Goal: Information Seeking & Learning: Check status

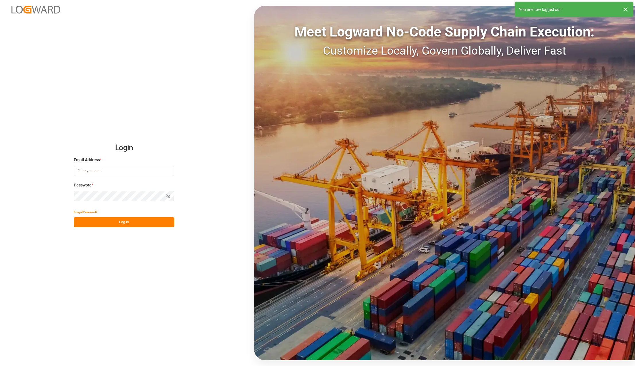
type input "karla.chavez@leschaco.com"
click at [133, 221] on button "Log In" at bounding box center [124, 222] width 100 height 10
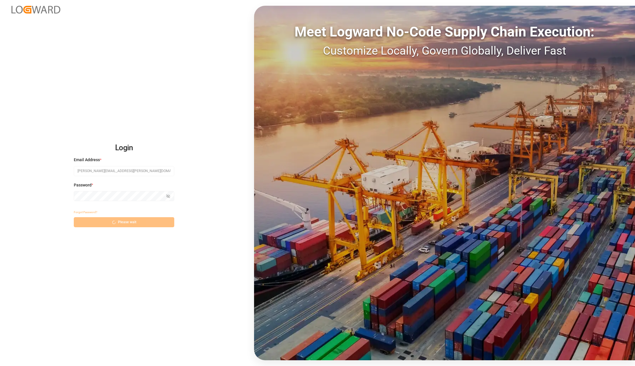
click at [109, 223] on div "Forgot Password? Please wait" at bounding box center [124, 217] width 100 height 20
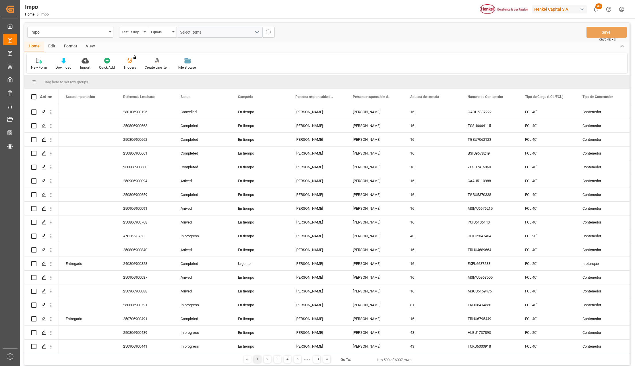
click at [89, 48] on div "View" at bounding box center [91, 47] width 18 height 10
click at [64, 58] on icon at bounding box center [65, 61] width 6 height 6
click at [68, 78] on div "Seguimiento Operativo" at bounding box center [81, 81] width 56 height 12
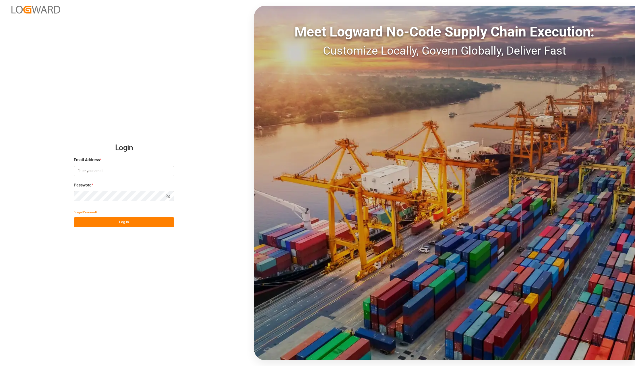
type input "[PERSON_NAME][EMAIL_ADDRESS][PERSON_NAME][DOMAIN_NAME]"
click at [151, 220] on button "Log In" at bounding box center [124, 222] width 100 height 10
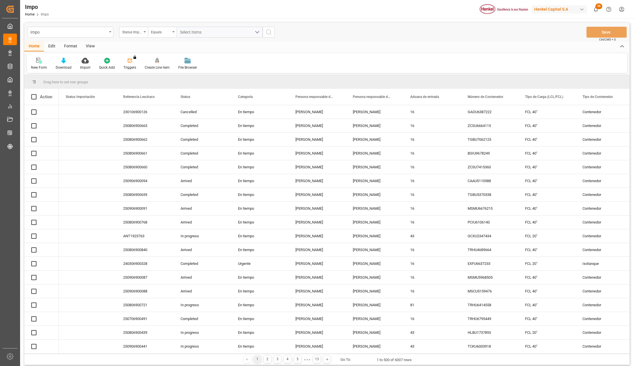
click at [148, 220] on div "250806900768" at bounding box center [144, 221] width 57 height 13
click at [87, 45] on div "View" at bounding box center [91, 47] width 18 height 10
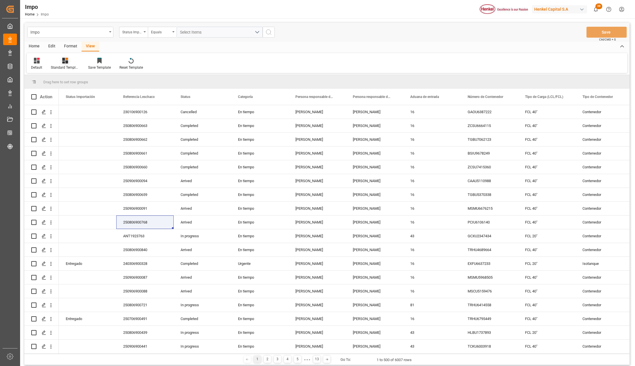
click at [65, 65] on div "Standard Templates" at bounding box center [65, 67] width 29 height 5
click at [70, 82] on div "Seguimiento Operativo" at bounding box center [80, 81] width 50 height 6
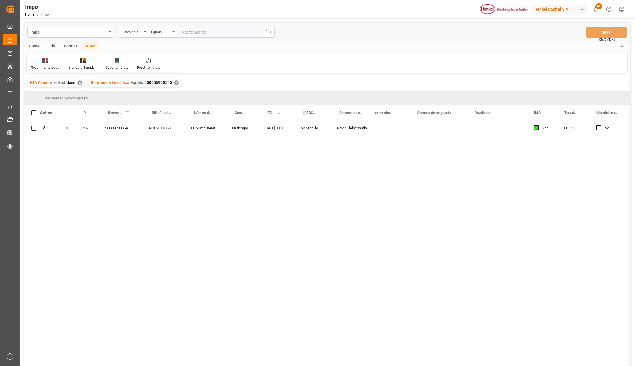
scroll to position [0, 1029]
click at [159, 192] on div "Completed Karla Chavez 250606900545 NGP2311858 ECMU2718463 En tiempo 31-05-2025…" at bounding box center [326, 244] width 605 height 246
click at [145, 173] on div "Completed Karla Chavez 250606900545 NGP2311858 ECMU2718463 En tiempo 31-05-2025…" at bounding box center [326, 244] width 605 height 246
click at [172, 80] on div "Referencia Leschaco Equals 250606900545 ✕" at bounding box center [135, 82] width 94 height 9
click at [174, 82] on div "✕" at bounding box center [176, 82] width 5 height 5
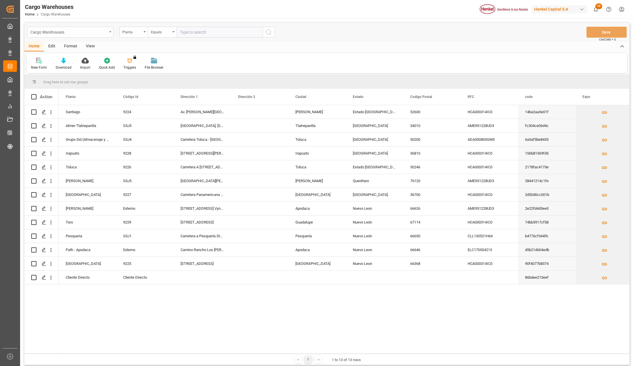
click at [109, 33] on div "Cargo Warehouses" at bounding box center [70, 32] width 86 height 11
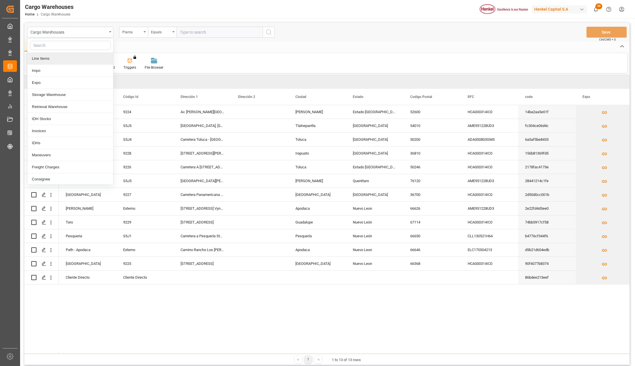
click at [40, 71] on div "Impo" at bounding box center [71, 71] width 86 height 12
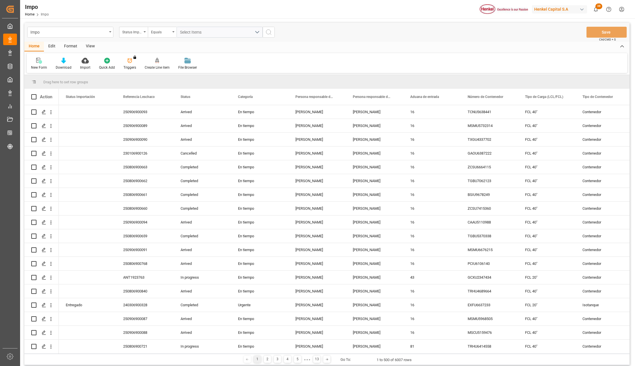
click at [89, 48] on div "View" at bounding box center [91, 47] width 18 height 10
click at [71, 64] on div "Standard Templates" at bounding box center [65, 63] width 37 height 13
click at [75, 78] on div "Seguimiento Operativo" at bounding box center [80, 81] width 50 height 6
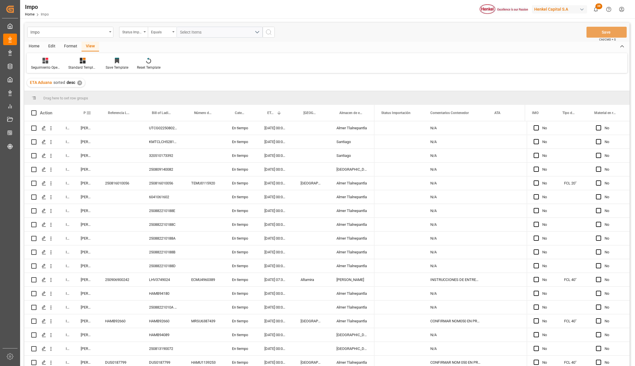
drag, startPoint x: 97, startPoint y: 107, endPoint x: 111, endPoint y: 136, distance: 32.2
click at [99, 106] on div at bounding box center [98, 113] width 2 height 16
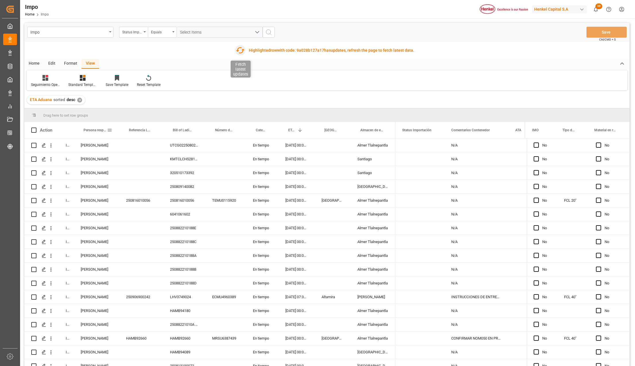
click at [243, 50] on icon "button" at bounding box center [240, 50] width 9 height 6
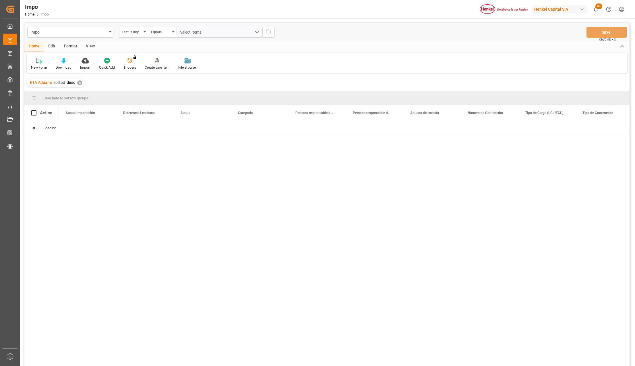
click at [32, 72] on div "New Form Download Import Quick Add Triggers You do not have permission for Trig…" at bounding box center [327, 63] width 601 height 20
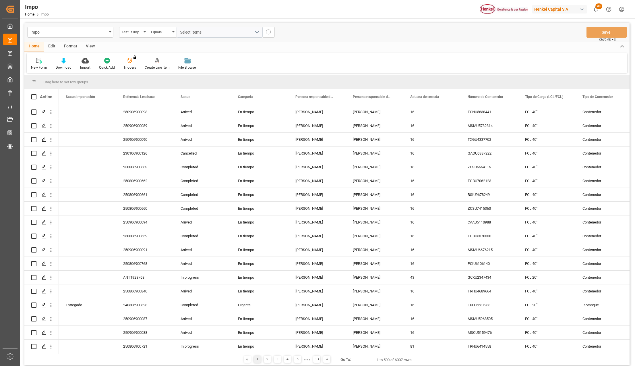
click at [70, 45] on div "Format" at bounding box center [71, 47] width 22 height 10
click at [87, 45] on div "View" at bounding box center [91, 47] width 18 height 10
click at [65, 59] on icon at bounding box center [66, 59] width 3 height 2
click at [73, 77] on div "Seguimiento Operativo" at bounding box center [81, 81] width 56 height 12
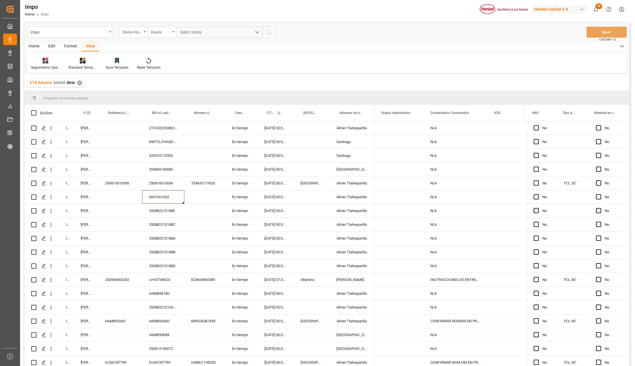
drag, startPoint x: 98, startPoint y: 106, endPoint x: 72, endPoint y: 107, distance: 26.2
click at [99, 109] on div at bounding box center [98, 113] width 2 height 16
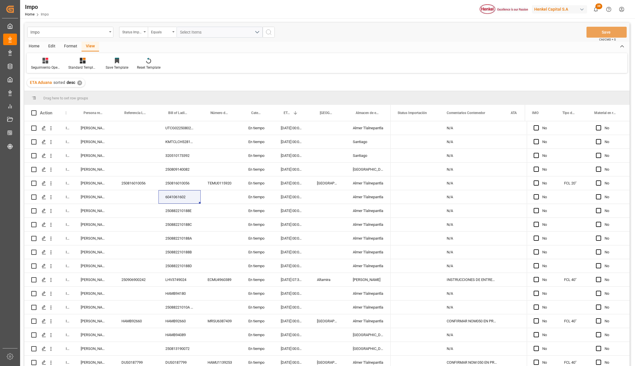
drag, startPoint x: 73, startPoint y: 107, endPoint x: 87, endPoint y: 114, distance: 15.9
click at [75, 112] on div at bounding box center [74, 113] width 2 height 16
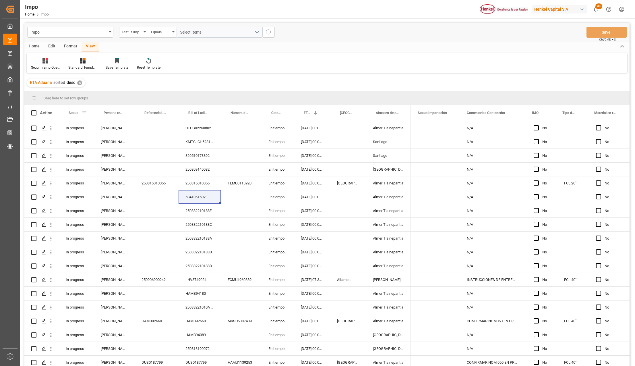
click at [85, 112] on span at bounding box center [84, 112] width 5 height 5
click at [191, 81] on div "ETA Aduana sorted desc ✕" at bounding box center [326, 83] width 605 height 16
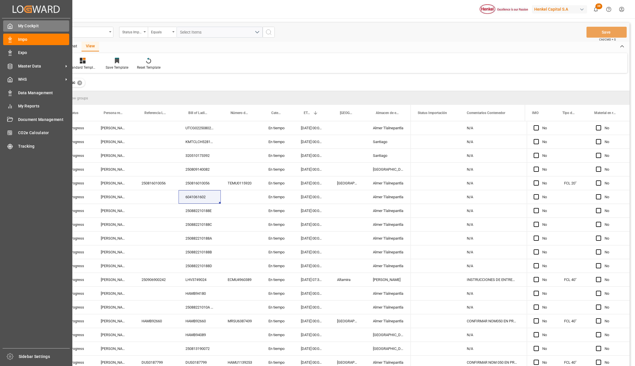
click at [43, 25] on span "My Cockpit" at bounding box center [43, 26] width 51 height 6
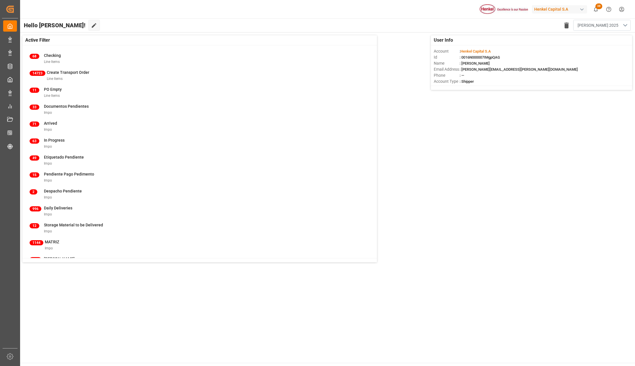
click at [627, 27] on button "Karla 2025" at bounding box center [601, 25] width 57 height 11
click at [91, 26] on icon at bounding box center [94, 25] width 6 height 6
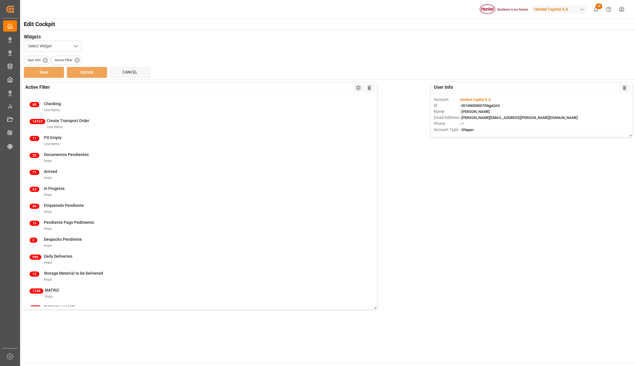
click at [54, 103] on div "68 Checking Line Items 14723 Create Transport Order Line Items 11 PO Empty Line…" at bounding box center [199, 200] width 355 height 212
click at [51, 148] on div "68 Checking Line Items 14723 Create Transport Order Line Items 11 PO Empty Line…" at bounding box center [199, 200] width 355 height 212
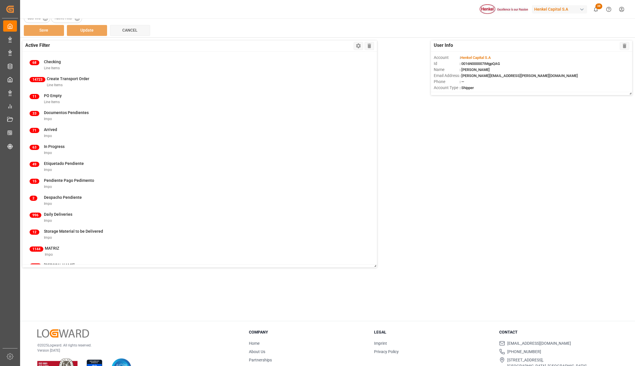
scroll to position [62, 0]
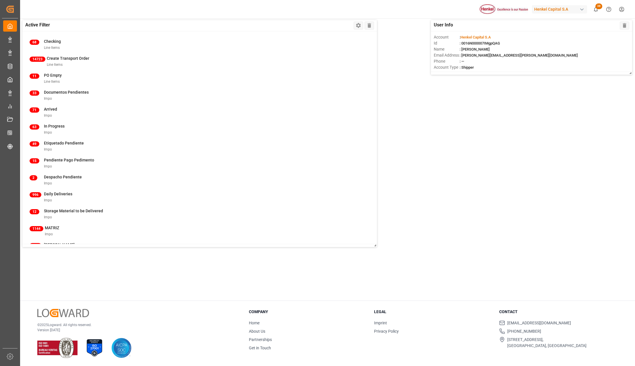
click at [190, 185] on div "68 Checking Line Items 14723 Create Transport Order Line Items 11 PO Empty Line…" at bounding box center [199, 137] width 355 height 212
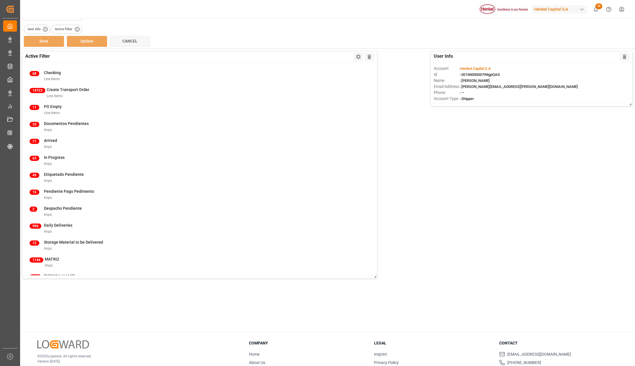
scroll to position [0, 0]
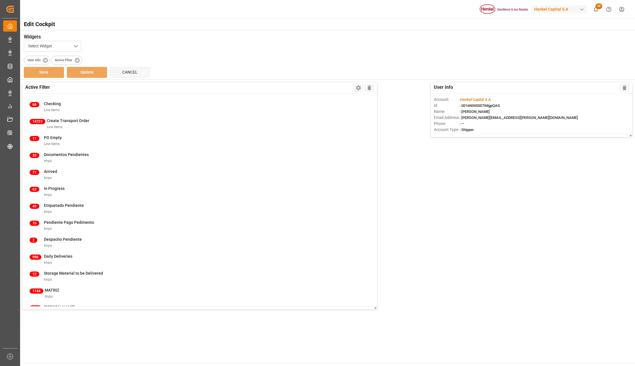
click at [128, 64] on div "User Info Active Filter" at bounding box center [327, 59] width 607 height 11
click at [134, 71] on span "Cancel" at bounding box center [129, 72] width 15 height 5
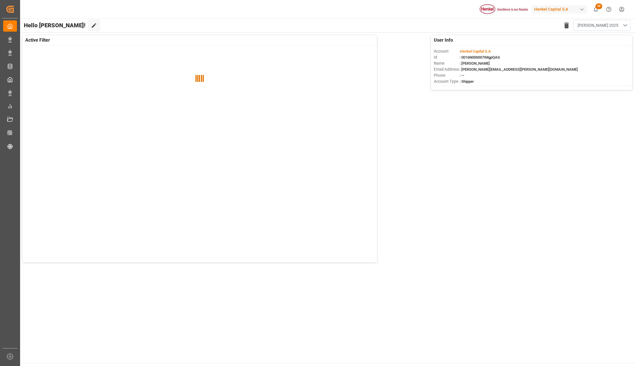
click at [626, 25] on button "Karla 2025" at bounding box center [601, 25] width 57 height 11
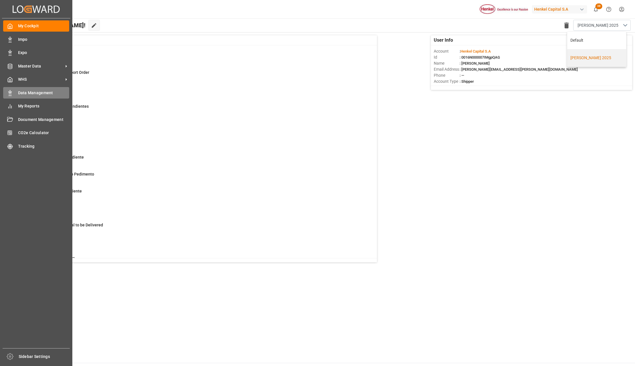
click at [40, 95] on span "Data Management" at bounding box center [43, 93] width 51 height 6
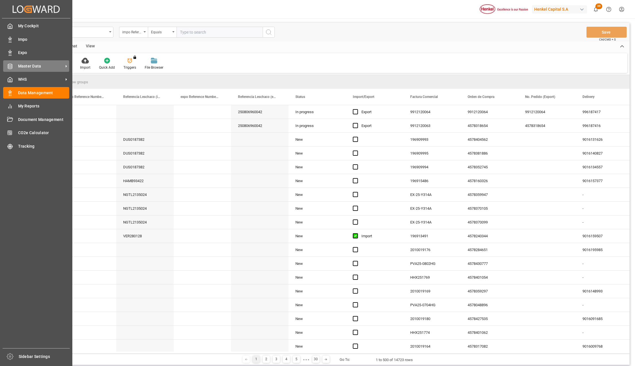
click at [63, 61] on div "Master Data Master Data" at bounding box center [36, 65] width 66 height 11
click at [44, 90] on span "Data Management" at bounding box center [43, 93] width 51 height 6
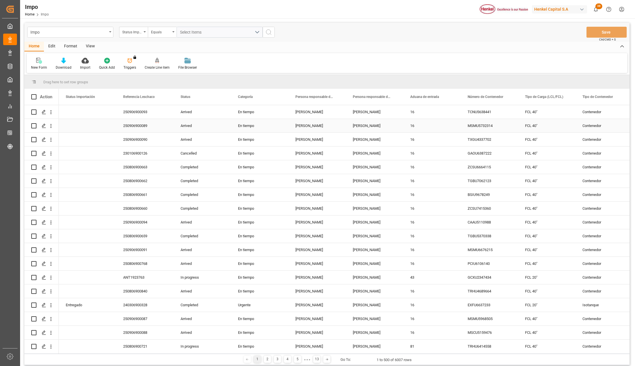
click at [92, 46] on div "View" at bounding box center [91, 47] width 18 height 10
click at [63, 65] on div "Standard Templates" at bounding box center [65, 67] width 29 height 5
click at [68, 47] on div "Format" at bounding box center [71, 47] width 22 height 10
click at [43, 63] on div at bounding box center [39, 60] width 17 height 6
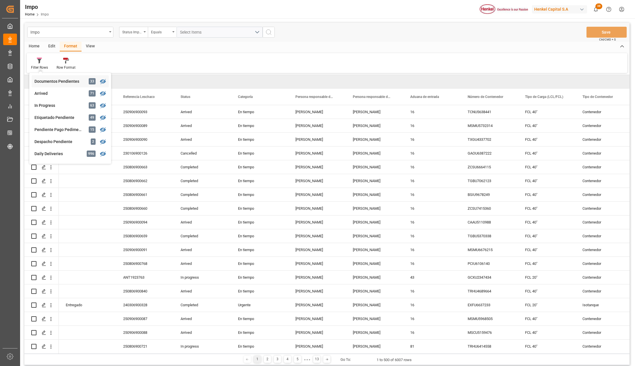
click at [53, 79] on div "Documentos Pendientes" at bounding box center [59, 81] width 50 height 6
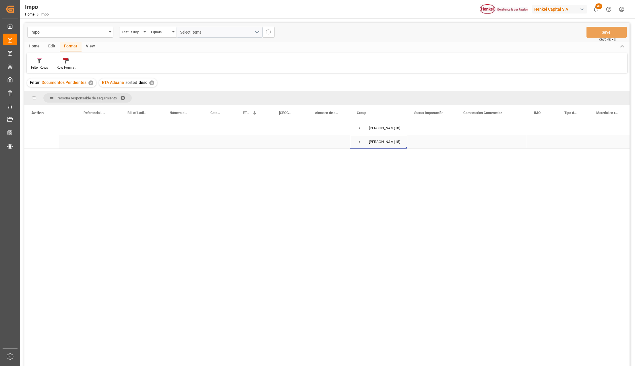
click at [358, 143] on span "Press SPACE to select this row." at bounding box center [359, 141] width 5 height 5
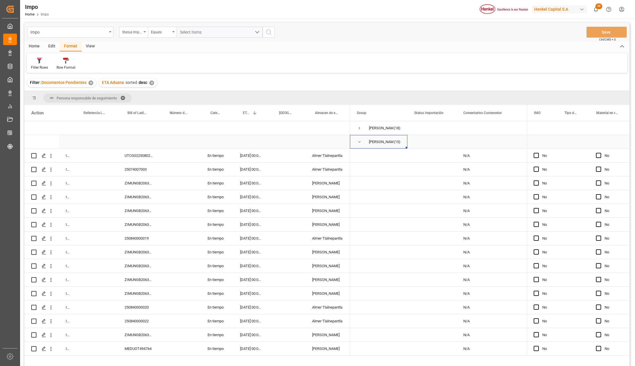
click at [359, 141] on span "Press SPACE to select this row." at bounding box center [359, 141] width 5 height 5
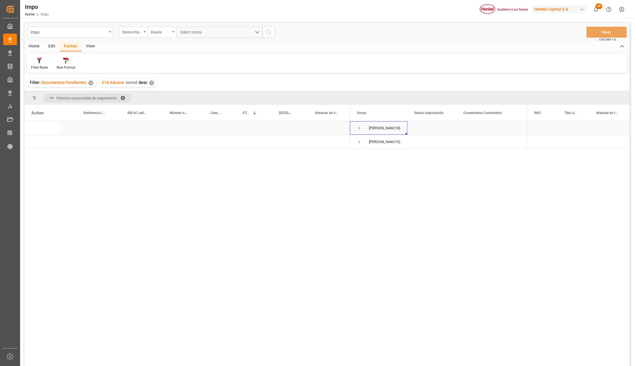
click at [359, 127] on span "Press SPACE to select this row." at bounding box center [359, 127] width 5 height 5
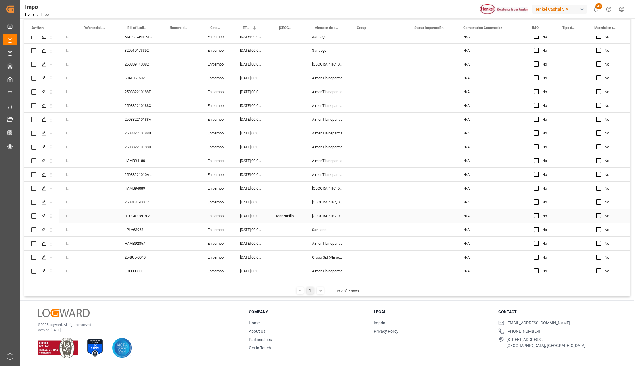
scroll to position [31, 0]
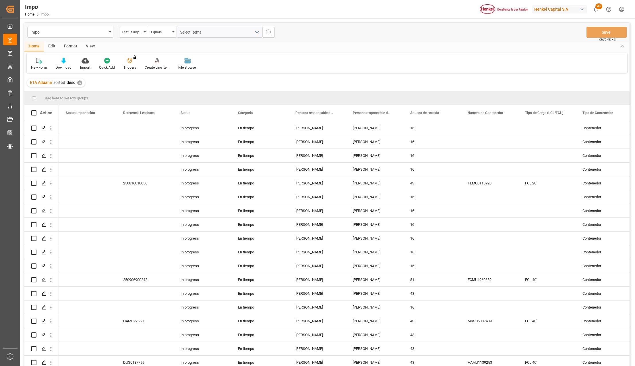
click at [88, 42] on div "View" at bounding box center [91, 47] width 18 height 10
click at [71, 61] on div at bounding box center [65, 60] width 29 height 6
click at [71, 83] on div "Seguimiento Operativo" at bounding box center [80, 81] width 50 height 6
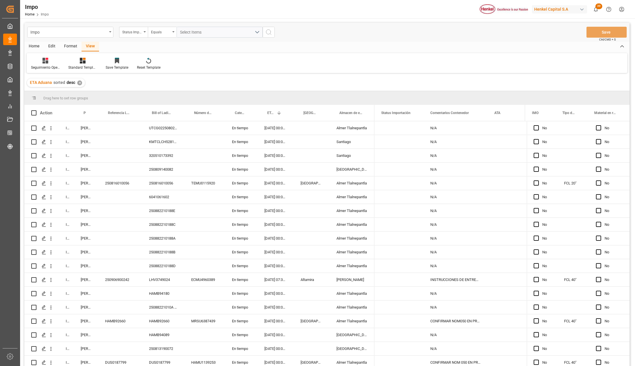
scroll to position [959, 0]
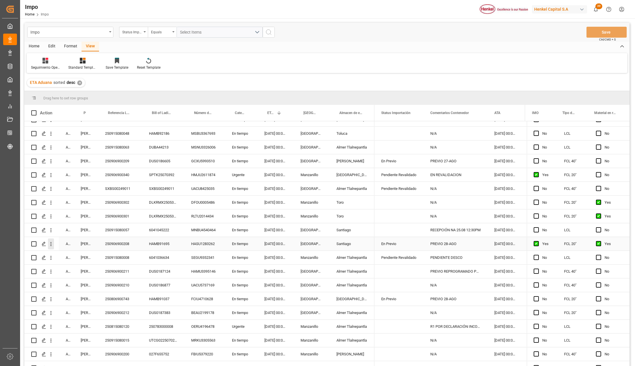
click at [52, 244] on icon "open menu" at bounding box center [51, 244] width 6 height 6
click at [50, 245] on icon "open menu" at bounding box center [51, 244] width 6 height 6
click at [60, 253] on span "Press SPACE to select this row." at bounding box center [58, 256] width 10 height 6
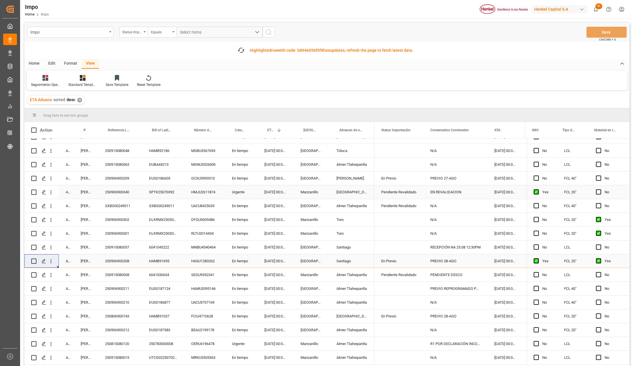
click at [356, 176] on div "Almer Apodaca" at bounding box center [352, 177] width 45 height 13
click at [410, 177] on div "En Previo" at bounding box center [398, 178] width 35 height 13
click at [241, 52] on icon "button" at bounding box center [241, 50] width 9 height 9
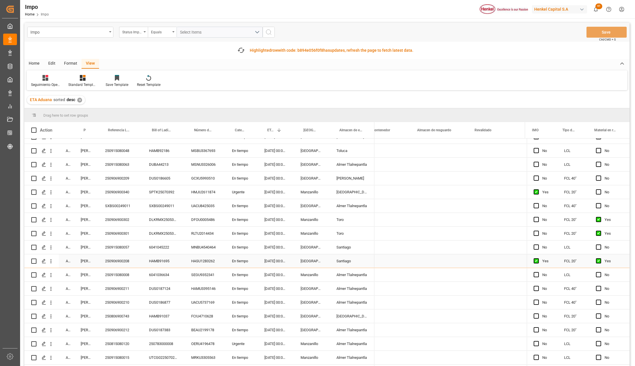
scroll to position [0, 1029]
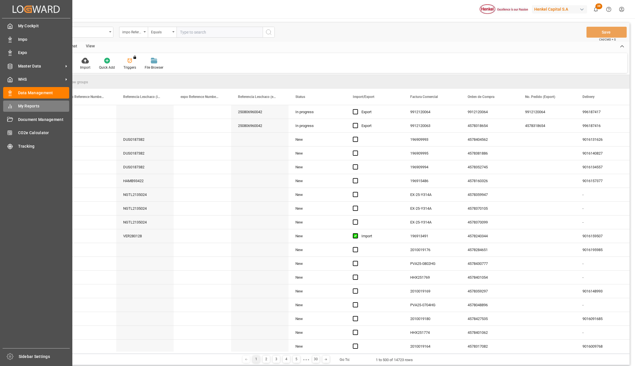
click at [38, 103] on span "My Reports" at bounding box center [43, 106] width 51 height 6
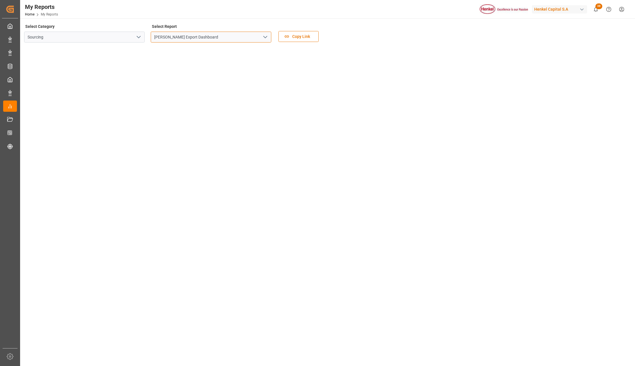
click at [261, 42] on input "[PERSON_NAME] Export Dashboard" at bounding box center [211, 37] width 121 height 11
click at [263, 40] on icon "open menu" at bounding box center [265, 37] width 7 height 7
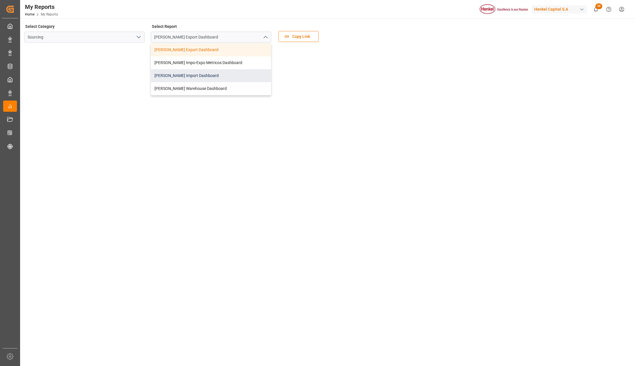
click at [204, 76] on div "[PERSON_NAME] Import Dashboard" at bounding box center [211, 75] width 120 height 13
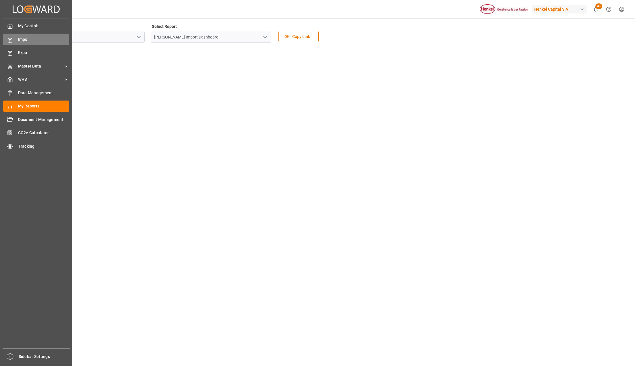
click at [23, 37] on span "Impo" at bounding box center [43, 39] width 51 height 6
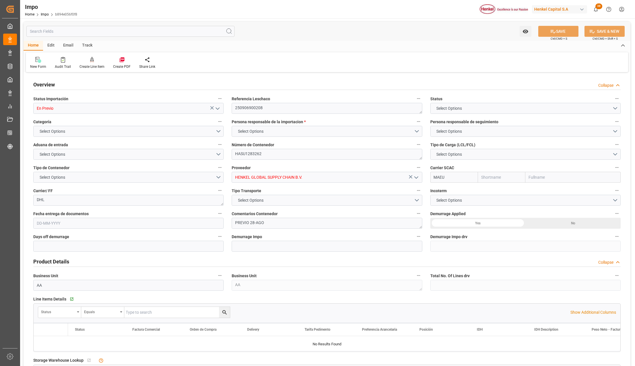
type input "Maersk"
type input "Maersk Line AS"
type input "1"
type input "25"
type input "20"
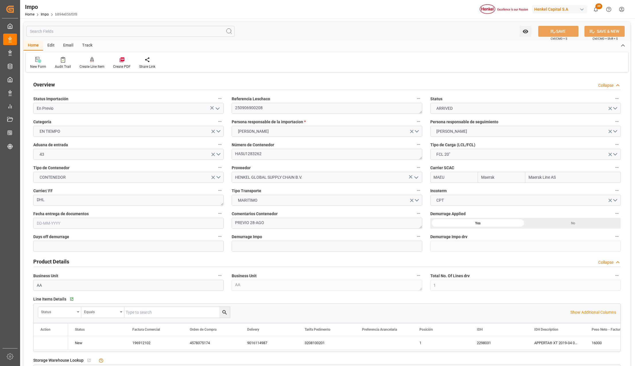
type input "[DATE]"
click at [257, 111] on textarea "250906900208" at bounding box center [327, 108] width 190 height 11
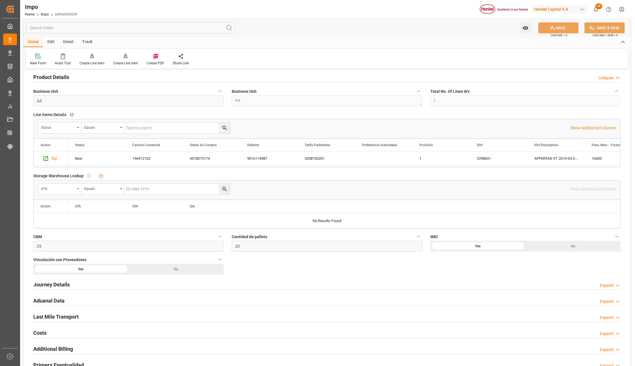
scroll to position [230, 0]
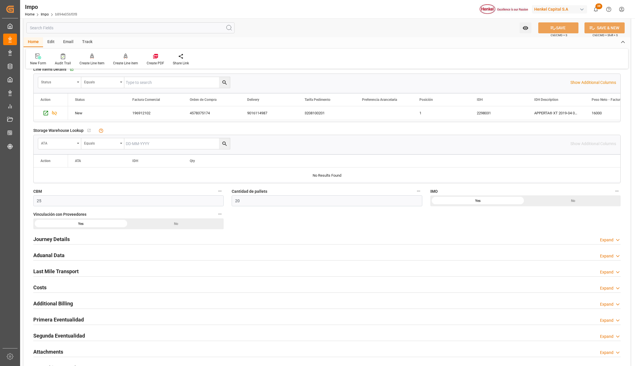
click at [52, 241] on h2 "Journey Details" at bounding box center [51, 239] width 36 height 8
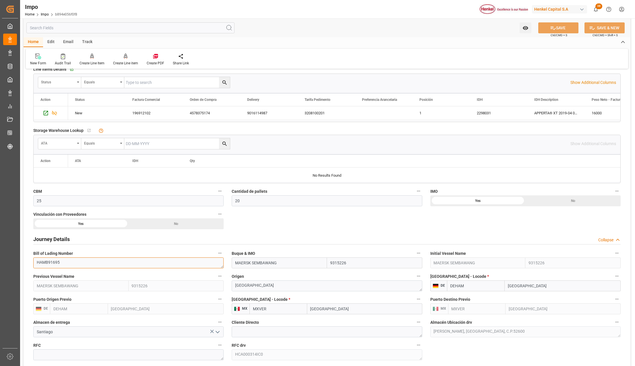
click at [49, 263] on textarea "HAMB91695" at bounding box center [128, 262] width 190 height 11
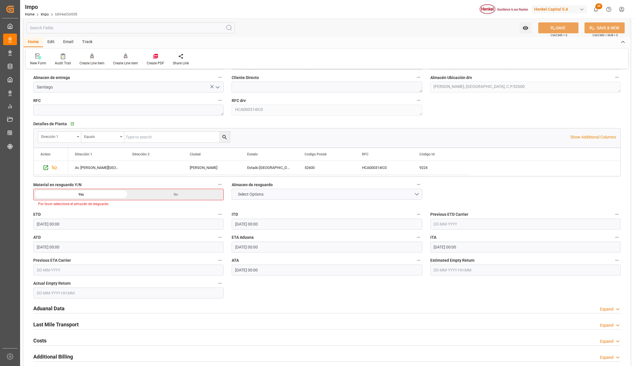
scroll to position [498, 0]
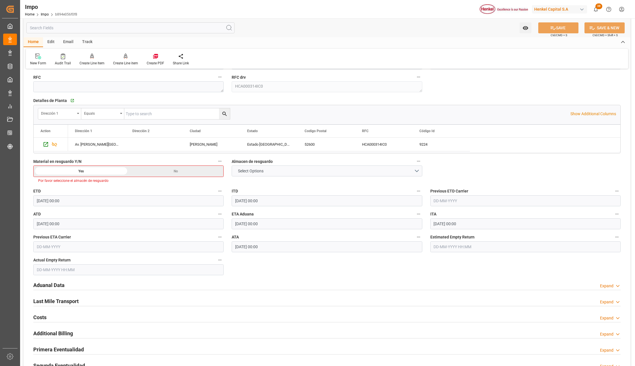
click at [178, 174] on div "No" at bounding box center [176, 171] width 95 height 11
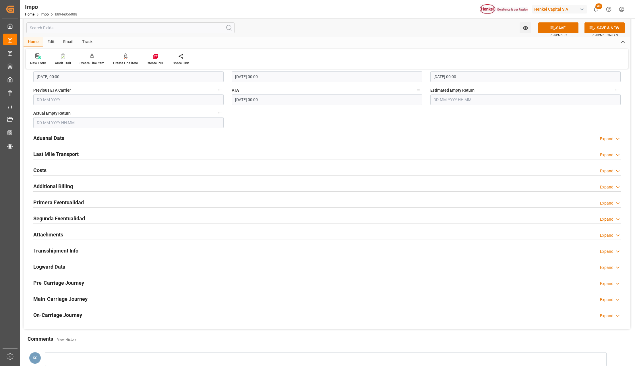
scroll to position [689, 0]
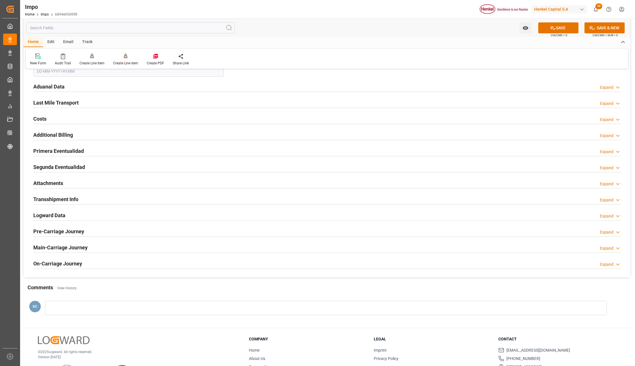
click at [52, 151] on h2 "Primera Eventualidad" at bounding box center [58, 151] width 51 height 8
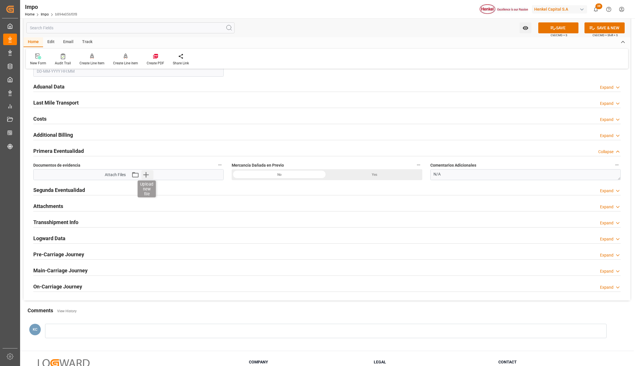
click at [147, 175] on icon "button" at bounding box center [145, 174] width 9 height 9
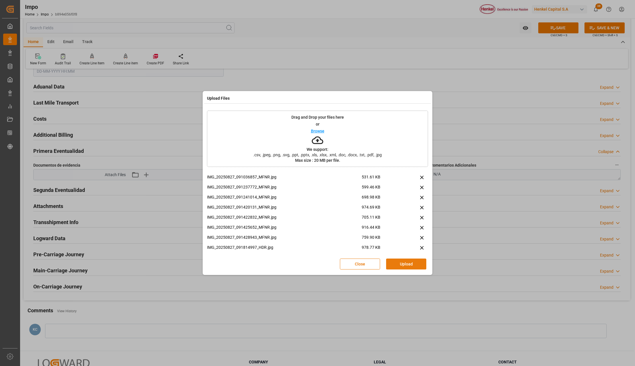
click at [398, 264] on button "Upload" at bounding box center [406, 263] width 40 height 11
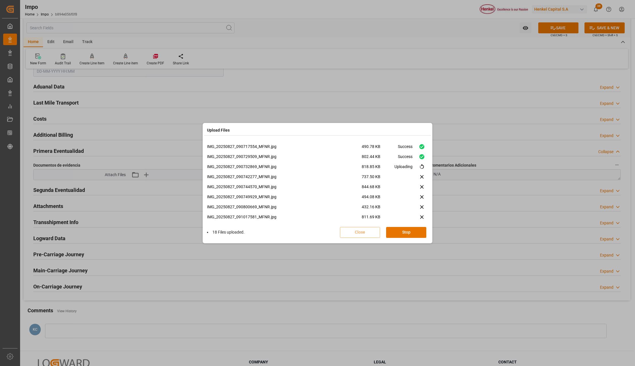
scroll to position [146, 0]
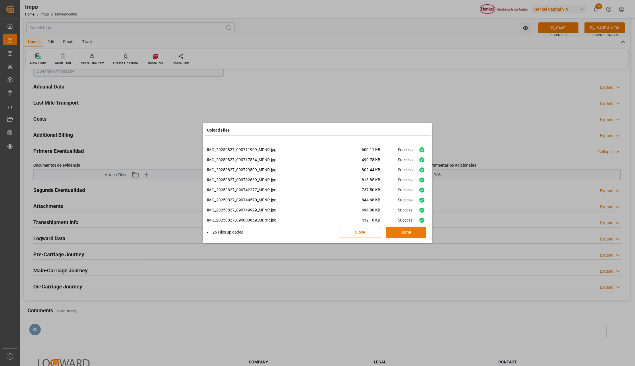
click at [409, 235] on button "Done" at bounding box center [406, 232] width 40 height 11
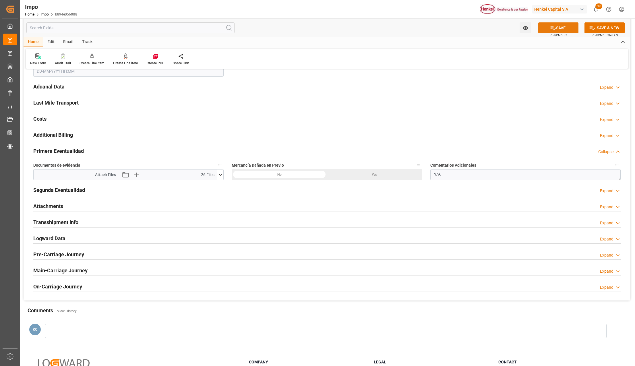
click at [568, 24] on button "SAVE" at bounding box center [558, 27] width 40 height 11
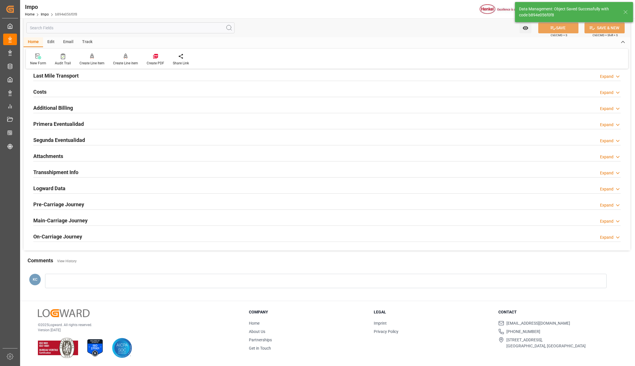
type textarea "250906900208"
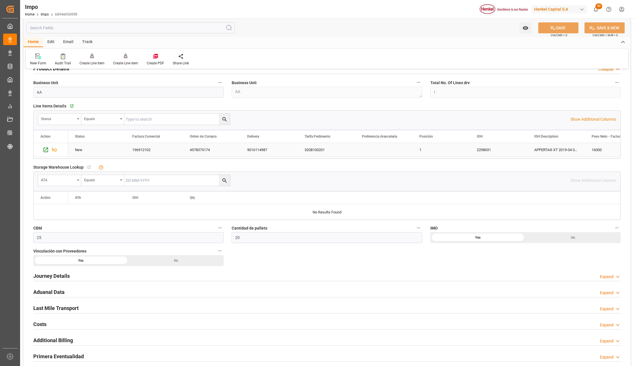
scroll to position [268, 0]
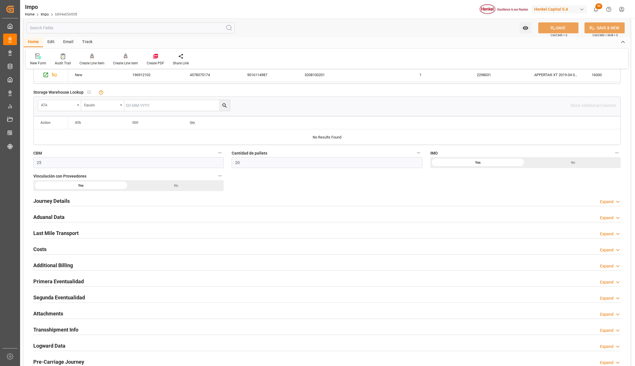
drag, startPoint x: 41, startPoint y: 217, endPoint x: 428, endPoint y: 285, distance: 392.9
click at [41, 217] on h2 "Aduanal Data" at bounding box center [48, 217] width 31 height 8
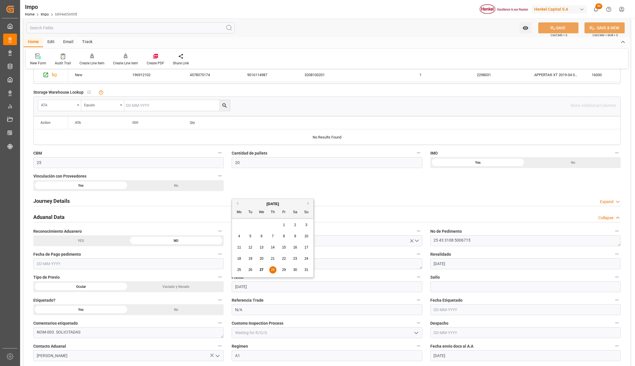
drag, startPoint x: 254, startPoint y: 287, endPoint x: 227, endPoint y: 286, distance: 26.4
click at [228, 286] on div "Previo [DATE]" at bounding box center [327, 282] width 198 height 23
type input "5"
type input "[DATE]"
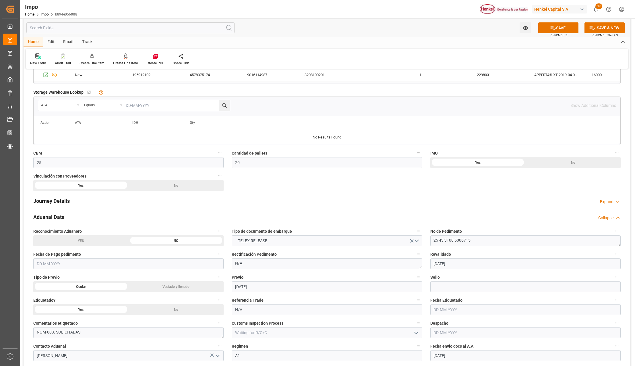
click at [439, 310] on input "text" at bounding box center [525, 309] width 190 height 11
click at [251, 310] on input "N/A" at bounding box center [327, 309] width 190 height 11
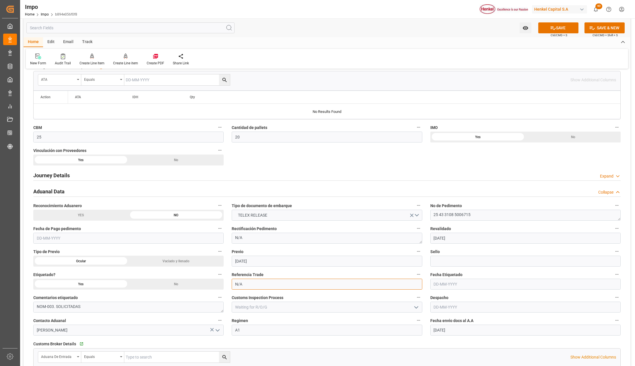
scroll to position [306, 0]
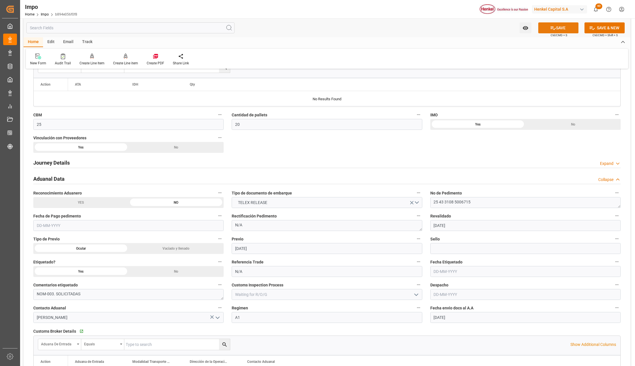
click at [559, 29] on button "SAVE" at bounding box center [558, 27] width 40 height 11
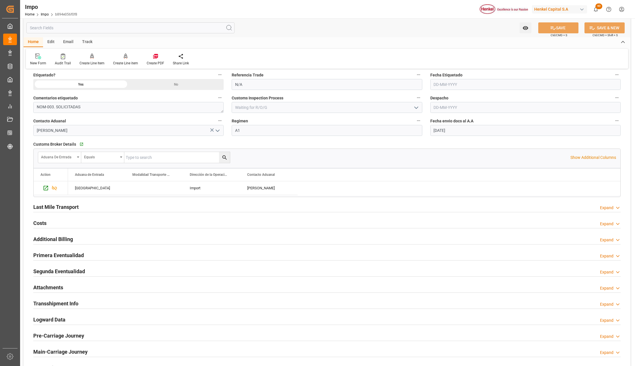
scroll to position [536, 0]
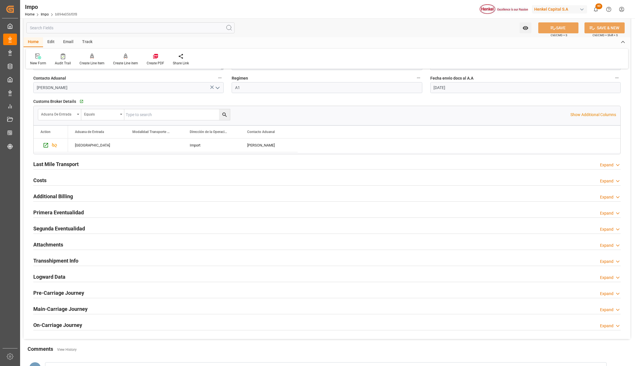
click at [48, 218] on div at bounding box center [326, 217] width 587 height 0
click at [52, 215] on h2 "Primera Eventualidad" at bounding box center [58, 212] width 51 height 8
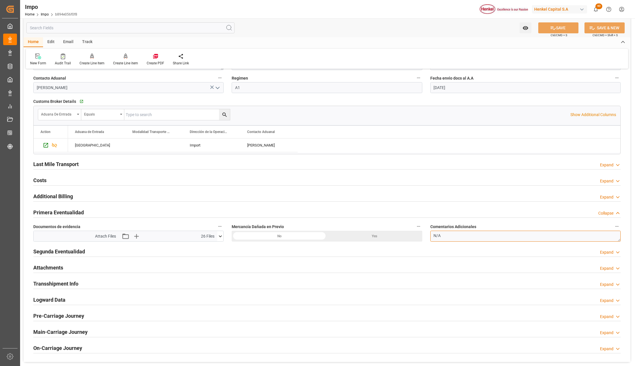
click at [475, 238] on textarea "N/A" at bounding box center [525, 236] width 190 height 11
click at [435, 235] on textarea "N/A" at bounding box center [525, 236] width 190 height 11
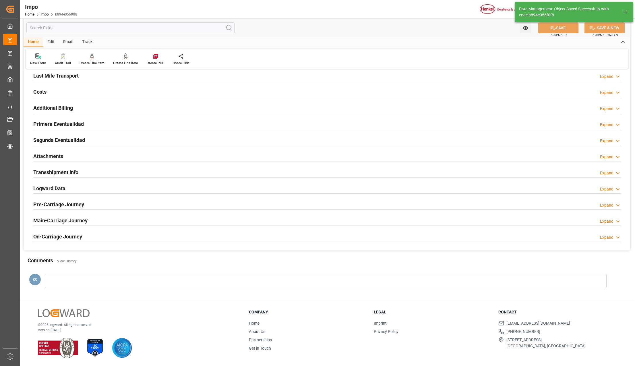
scroll to position [336, 0]
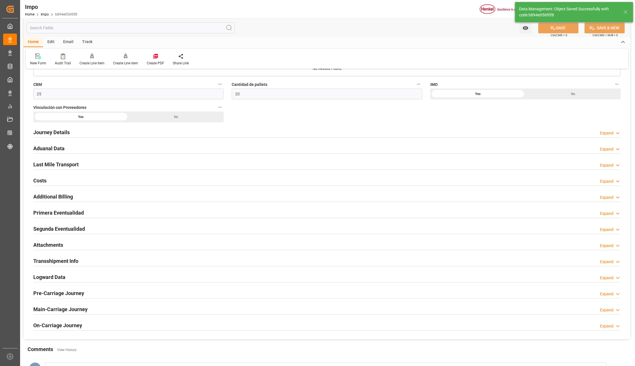
click at [49, 214] on h2 "Primera Eventualidad" at bounding box center [58, 213] width 51 height 8
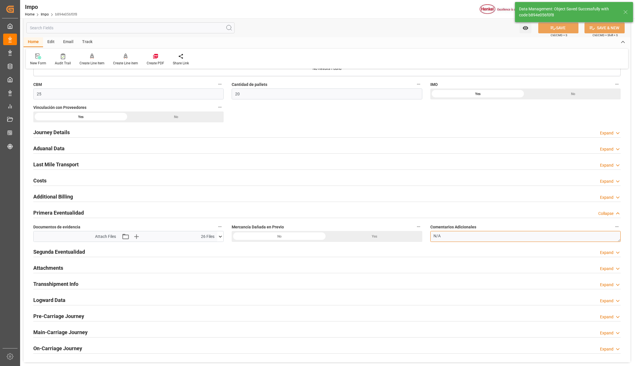
drag, startPoint x: 448, startPoint y: 237, endPoint x: 427, endPoint y: 235, distance: 21.3
click at [424, 233] on div "Overview Collapse Status Importación En Previo Referencia Leschaco 250906900208…" at bounding box center [327, 49] width 607 height 625
paste textarea "TAMBORES LIGERAMENTE RASPADOS"
type textarea "TAMBORES LIGERAMENTE RASPADOS"
click at [556, 29] on button "SAVE" at bounding box center [558, 27] width 40 height 11
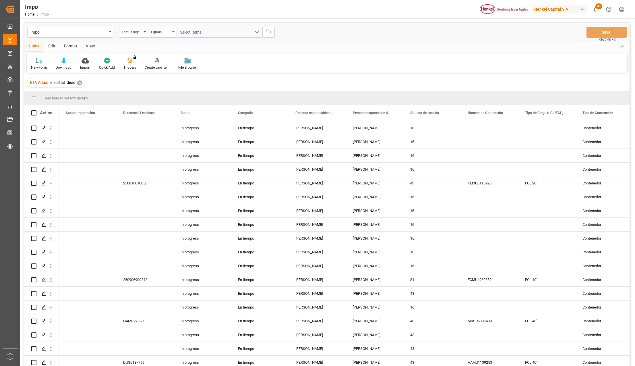
click at [86, 45] on div "View" at bounding box center [91, 47] width 18 height 10
click at [69, 59] on div at bounding box center [65, 60] width 29 height 6
click at [78, 75] on div "Seguimiento Operativo Daily Deliveries Missing Delivering Data" at bounding box center [80, 93] width 61 height 40
click at [78, 78] on div "ETA Aduana sorted desc ✕" at bounding box center [56, 82] width 58 height 9
click at [64, 60] on icon at bounding box center [65, 61] width 6 height 6
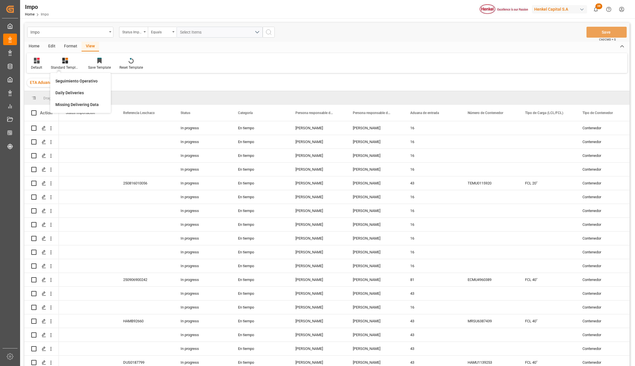
drag, startPoint x: 70, startPoint y: 78, endPoint x: 140, endPoint y: 101, distance: 73.7
click at [70, 78] on div "Seguimiento Operativo" at bounding box center [81, 81] width 56 height 12
click at [75, 80] on div "ETA Aduana sorted desc ✕" at bounding box center [56, 82] width 58 height 9
click at [74, 78] on div "ETA Aduana sorted desc ✕" at bounding box center [326, 83] width 605 height 16
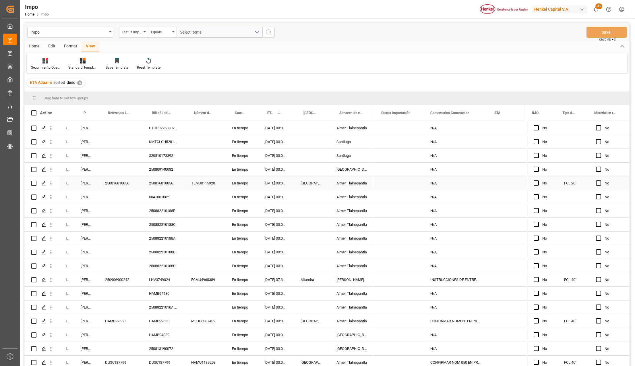
scroll to position [766, 0]
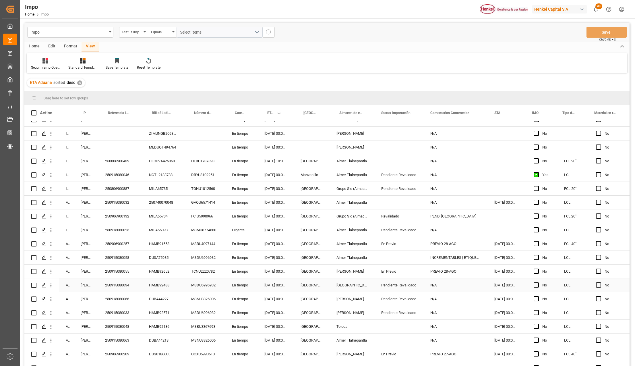
click at [436, 242] on div "PREVIO 28-AGO" at bounding box center [455, 243] width 64 height 13
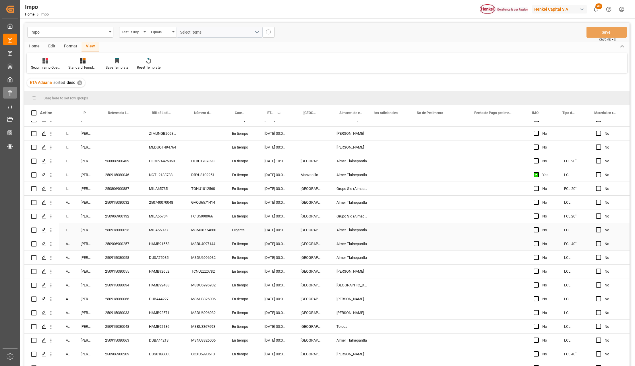
scroll to position [0, 1349]
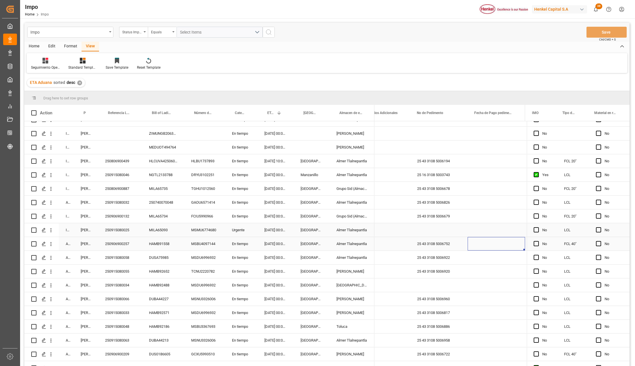
click at [450, 245] on div "25 43 3108 5006752" at bounding box center [438, 243] width 57 height 13
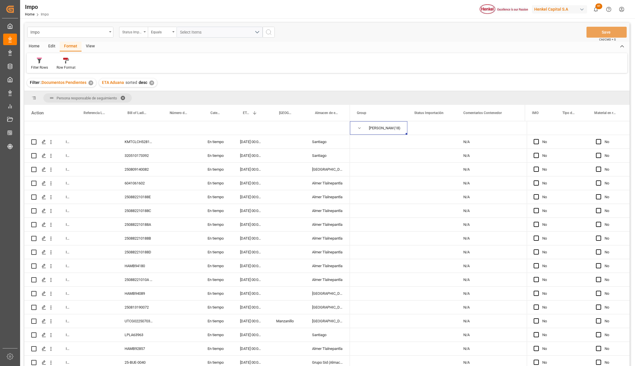
click at [143, 35] on div "Status Importación" at bounding box center [133, 32] width 29 height 11
click at [131, 48] on input "text" at bounding box center [162, 45] width 81 height 9
type input "IDH"
click at [132, 54] on div "IDH drv" at bounding box center [162, 59] width 86 height 12
click at [191, 33] on input "text" at bounding box center [220, 32] width 86 height 11
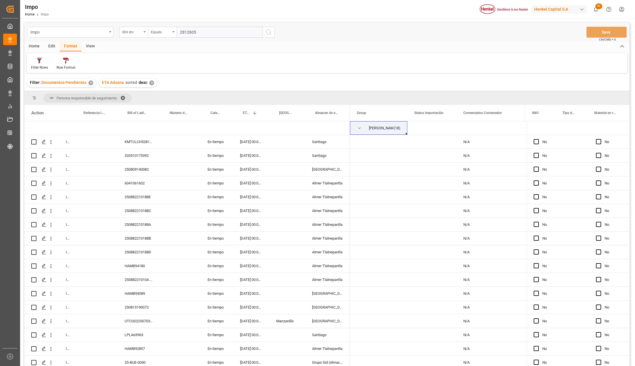
type input "2812605"
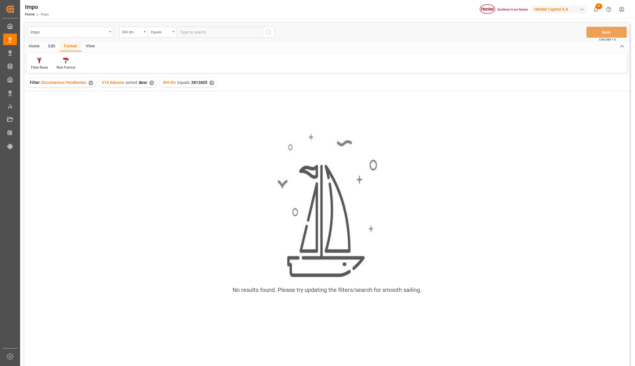
click at [91, 83] on div "✕" at bounding box center [90, 82] width 5 height 5
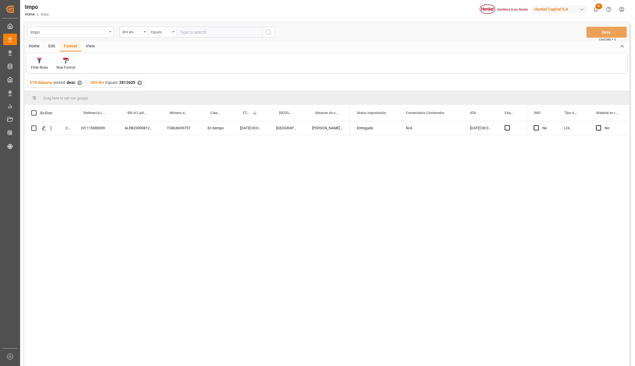
click at [78, 82] on div "✕" at bounding box center [79, 82] width 5 height 5
click at [92, 45] on div "View" at bounding box center [91, 47] width 18 height 10
drag, startPoint x: 92, startPoint y: 45, endPoint x: 69, endPoint y: 63, distance: 29.6
click at [69, 63] on div "Standard Templates" at bounding box center [65, 63] width 37 height 13
click at [71, 80] on div "Seguimiento Operativo" at bounding box center [80, 81] width 50 height 6
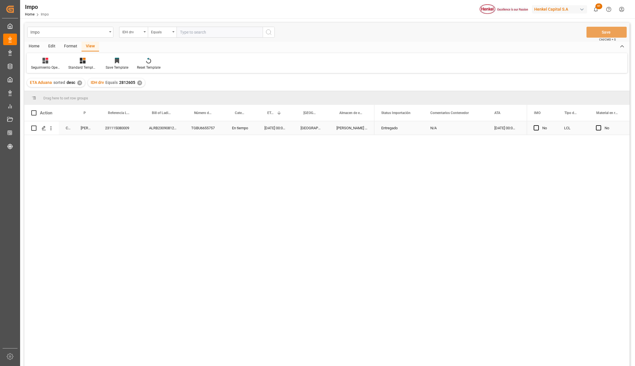
click at [119, 129] on div "231115080009" at bounding box center [120, 127] width 44 height 13
click at [52, 126] on icon "open menu" at bounding box center [51, 128] width 6 height 6
click at [126, 129] on div "231115080009" at bounding box center [120, 127] width 44 height 13
drag, startPoint x: 226, startPoint y: 189, endPoint x: 200, endPoint y: 222, distance: 41.7
click at [226, 188] on div "Completed Guillermina Simon 231115080009 ALRB230908122537 TGBU6655757 En tiempo…" at bounding box center [326, 244] width 605 height 246
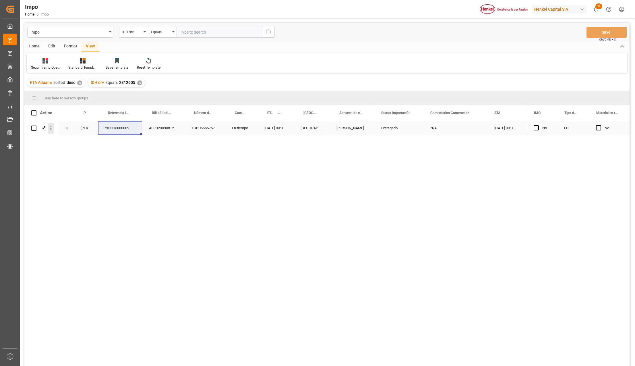
click at [51, 126] on icon "open menu" at bounding box center [51, 128] width 6 height 6
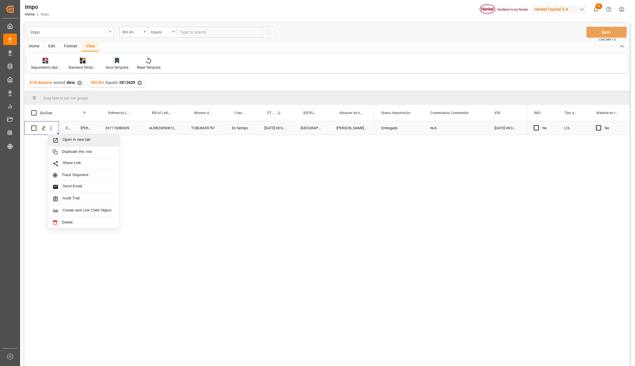
click at [57, 138] on icon "Press SPACE to select this row." at bounding box center [55, 140] width 5 height 5
click at [306, 222] on div "Completed Guillermina Simon 231115080009 ALRB230908122537 TGBU6655757 En tiempo…" at bounding box center [326, 244] width 605 height 246
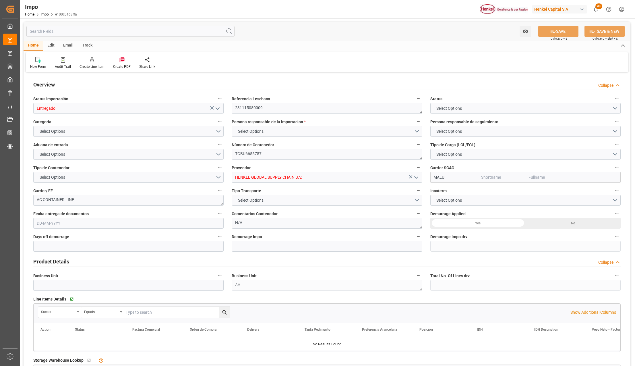
type input "Maersk"
type input "Maersk Line AS"
type input "4"
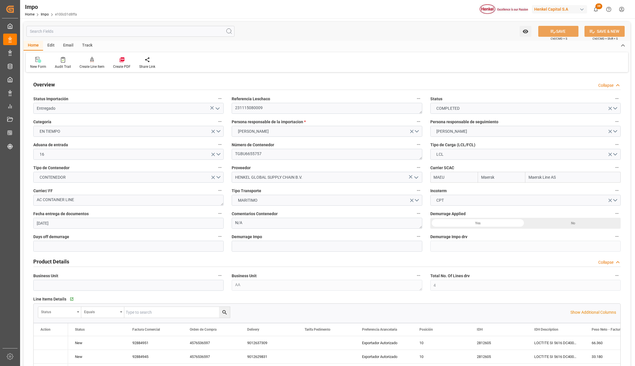
type input "09-10-2023"
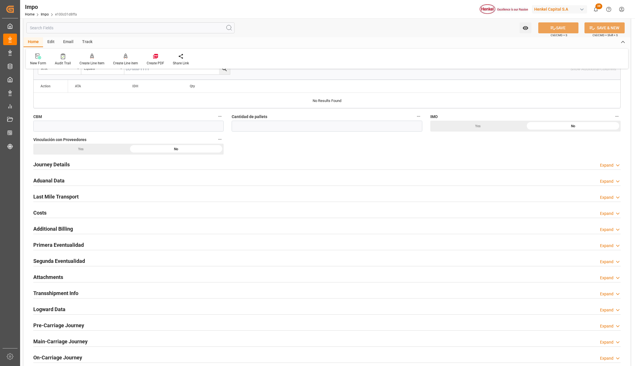
scroll to position [344, 0]
click at [46, 277] on h2 "Attachments" at bounding box center [48, 276] width 30 height 8
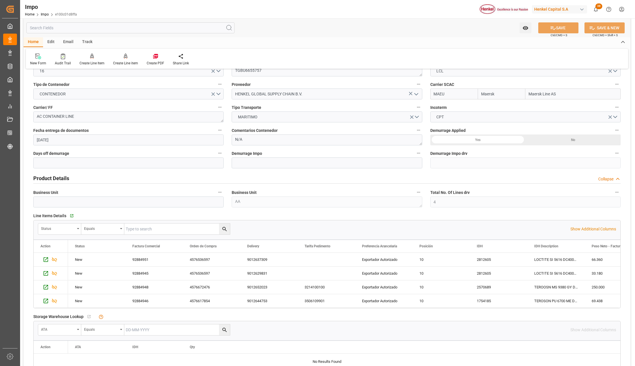
scroll to position [0, 0]
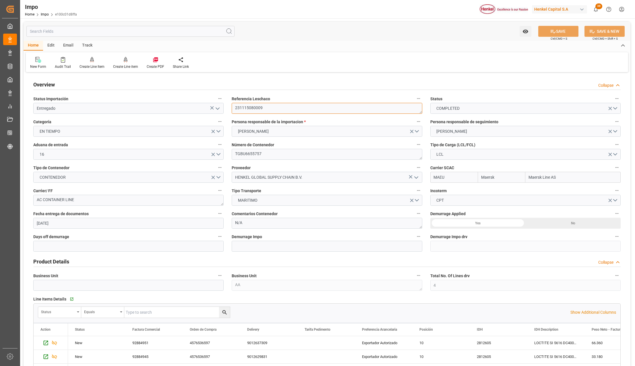
click at [247, 106] on textarea "231115080009" at bounding box center [327, 108] width 190 height 11
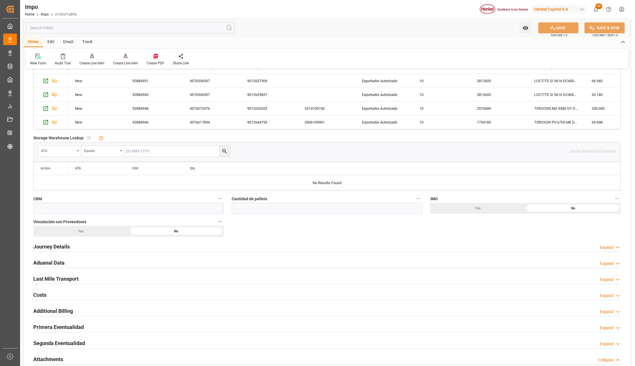
scroll to position [306, 0]
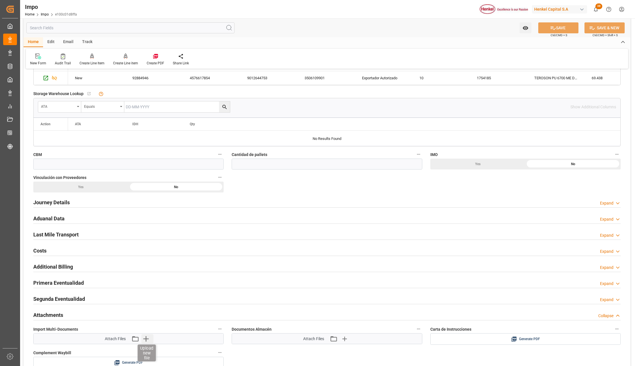
click at [145, 339] on icon "button" at bounding box center [145, 338] width 9 height 9
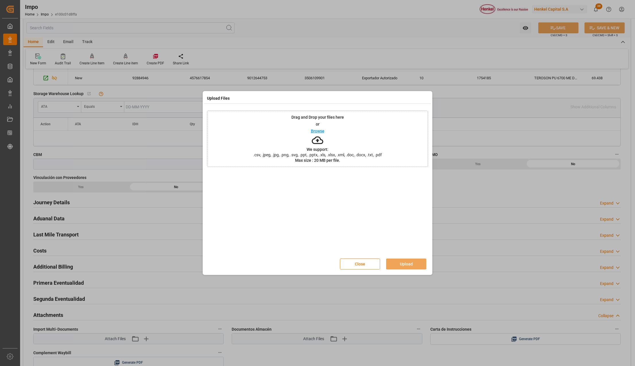
click at [379, 260] on button "Close" at bounding box center [360, 263] width 40 height 11
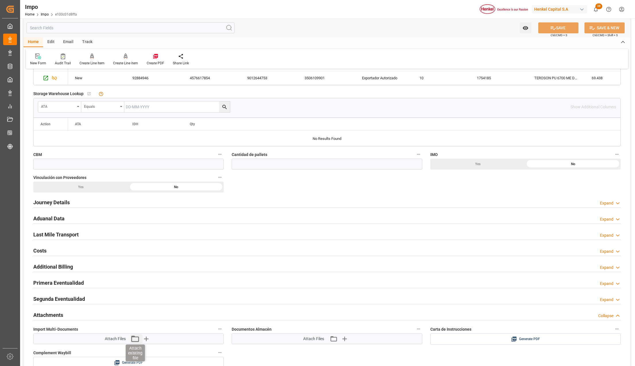
click at [133, 341] on icon "button" at bounding box center [134, 338] width 9 height 9
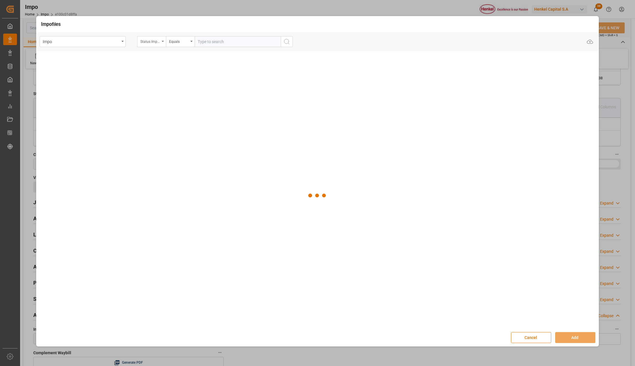
click at [154, 44] on div "Status Importación" at bounding box center [150, 41] width 20 height 7
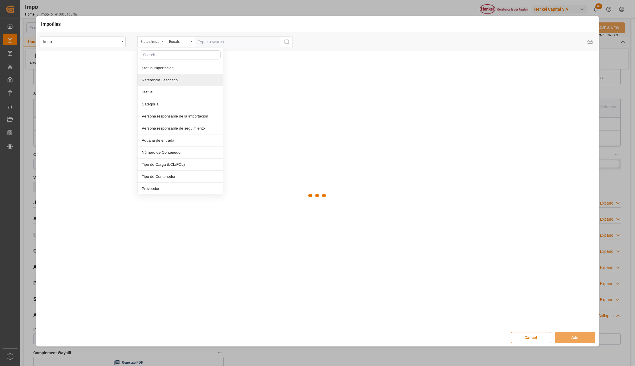
drag, startPoint x: 158, startPoint y: 80, endPoint x: 200, endPoint y: 48, distance: 53.3
click at [158, 80] on div "Referencia Leschaco" at bounding box center [181, 80] width 86 height 12
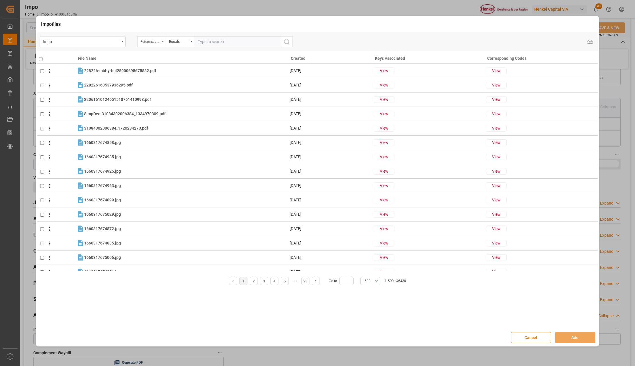
click at [202, 42] on input "text" at bounding box center [238, 41] width 86 height 11
paste input "231115080009"
type input "231115080009"
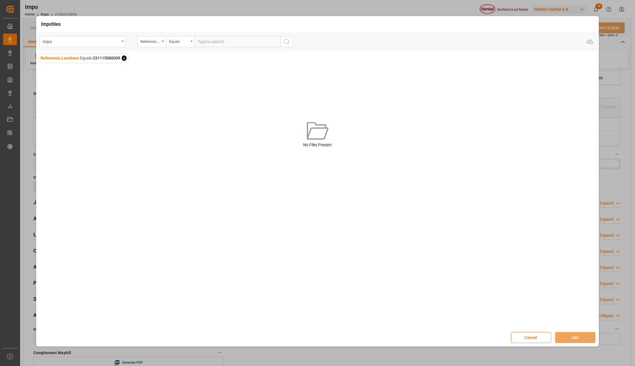
click at [536, 338] on button "Cancel" at bounding box center [531, 337] width 40 height 11
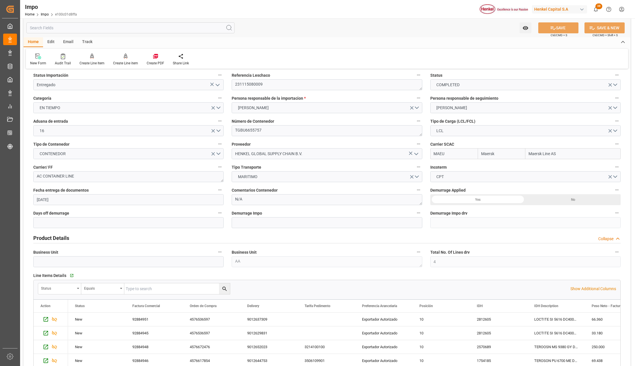
scroll to position [0, 0]
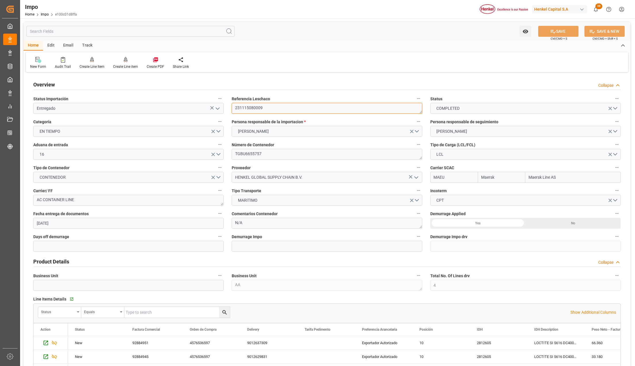
click at [246, 110] on textarea "231115080009" at bounding box center [327, 108] width 190 height 11
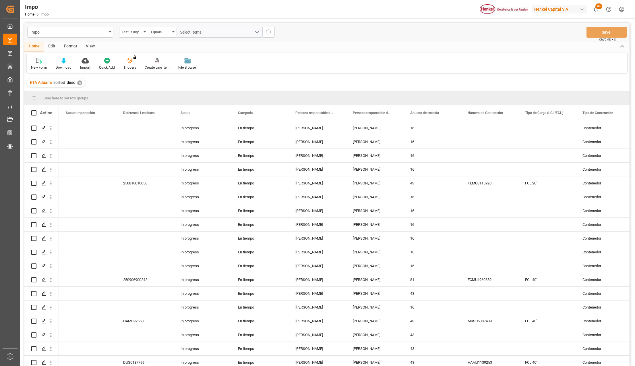
click at [92, 45] on div "View" at bounding box center [91, 47] width 18 height 10
click at [69, 68] on div "Standard Templates" at bounding box center [65, 67] width 29 height 5
click at [71, 80] on div "Seguimiento Operativo" at bounding box center [80, 81] width 50 height 6
click at [70, 43] on div "Format" at bounding box center [71, 47] width 22 height 10
click at [88, 45] on div "View" at bounding box center [91, 47] width 18 height 10
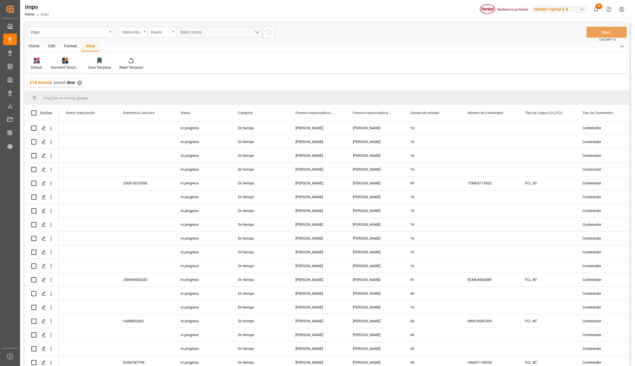
click at [69, 62] on div at bounding box center [65, 60] width 29 height 6
click at [76, 81] on div "Seguimiento Operativo" at bounding box center [80, 81] width 50 height 6
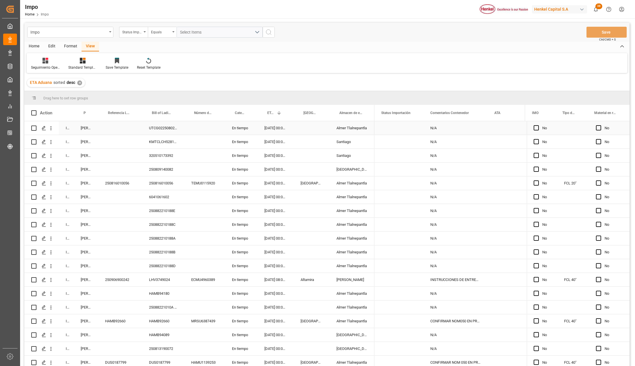
click at [355, 130] on div "Almer Tlalnepantla" at bounding box center [352, 127] width 45 height 13
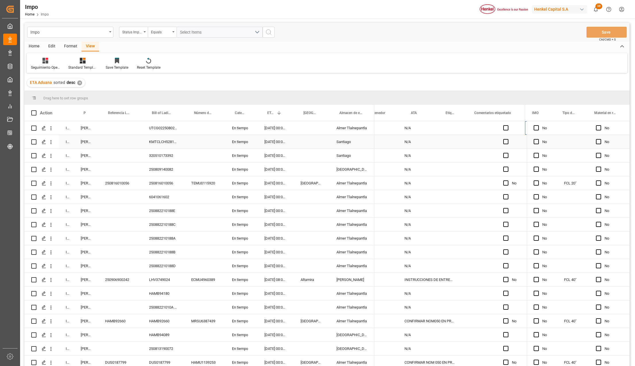
scroll to position [0, 83]
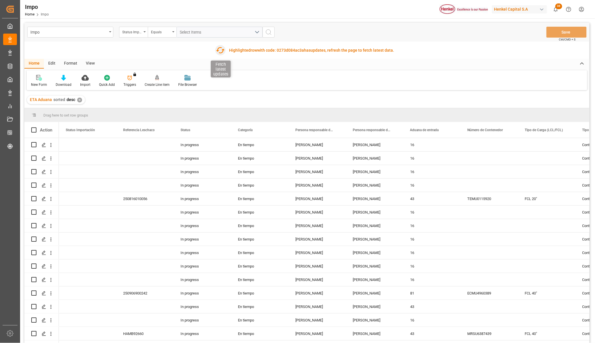
click at [217, 48] on icon "button" at bounding box center [220, 50] width 9 height 9
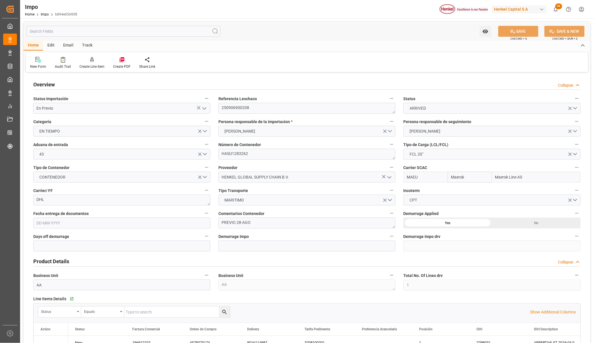
type input "Maersk"
type input "Maersk Line AS"
type input "1"
type input "25"
type input "20"
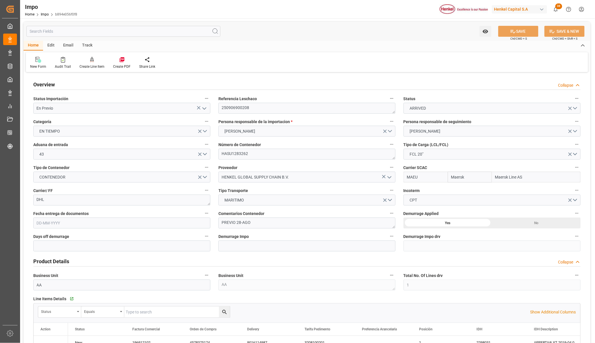
type input "[DATE]"
click at [206, 111] on icon "open menu" at bounding box center [204, 108] width 7 height 7
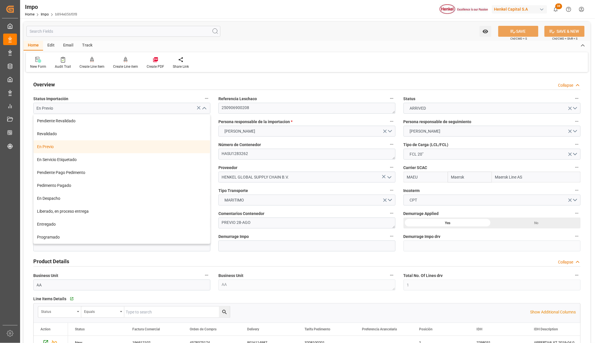
click at [206, 111] on icon "close menu" at bounding box center [204, 108] width 7 height 7
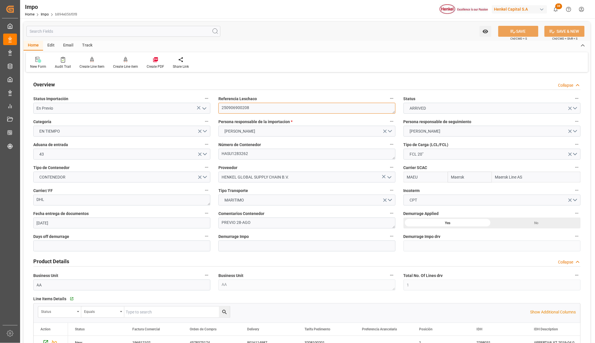
drag, startPoint x: 262, startPoint y: 111, endPoint x: 222, endPoint y: 111, distance: 40.2
click at [222, 111] on textarea "250906900208" at bounding box center [306, 108] width 177 height 11
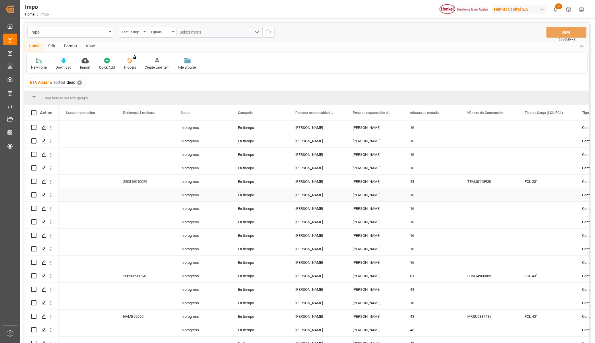
click at [250, 196] on div "En tiempo" at bounding box center [259, 194] width 57 height 13
click at [91, 48] on div "View" at bounding box center [91, 47] width 18 height 10
click at [63, 61] on icon at bounding box center [65, 61] width 6 height 6
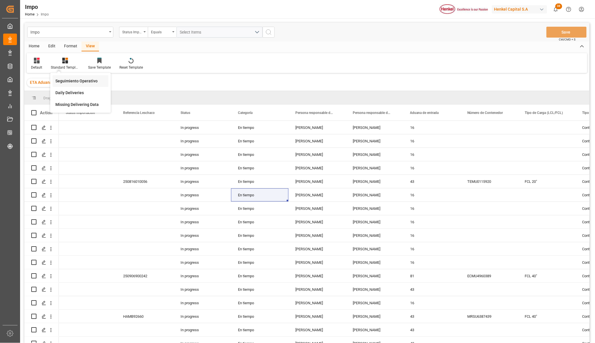
click at [71, 78] on div "Seguimiento Operativo" at bounding box center [81, 81] width 56 height 12
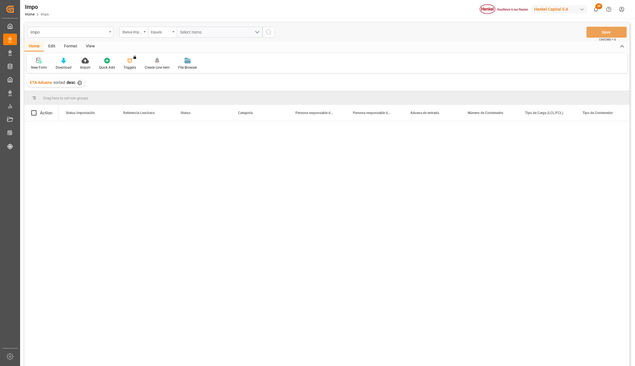
click at [181, 223] on div at bounding box center [344, 245] width 571 height 248
click at [50, 137] on div at bounding box center [326, 244] width 605 height 246
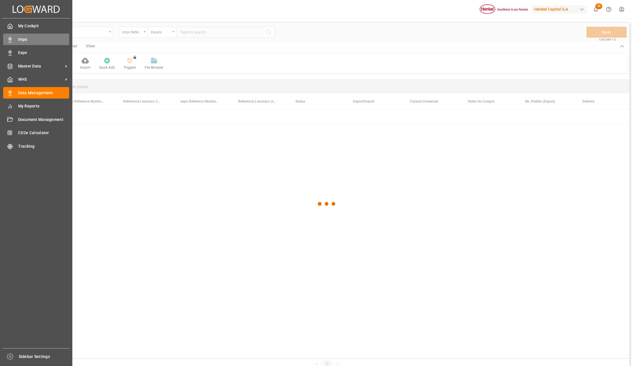
click at [25, 36] on span "Impo" at bounding box center [43, 39] width 51 height 6
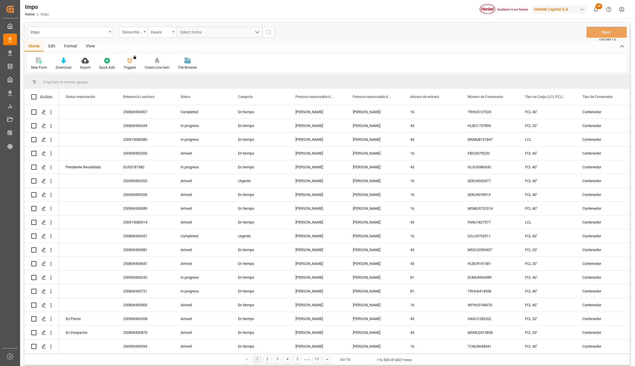
click at [89, 45] on div "View" at bounding box center [91, 47] width 18 height 10
click at [69, 63] on div at bounding box center [65, 60] width 29 height 6
click at [73, 80] on div "Seguimiento Operativo" at bounding box center [80, 81] width 50 height 6
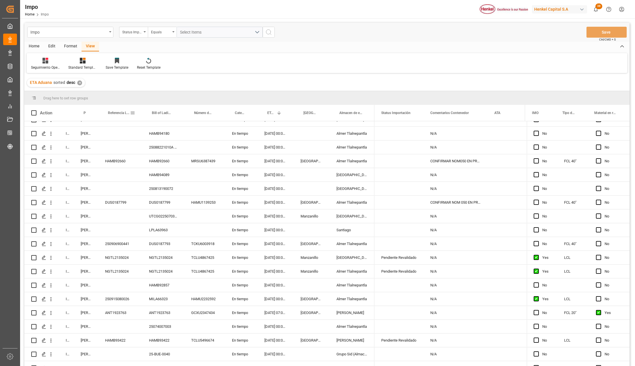
scroll to position [394, 0]
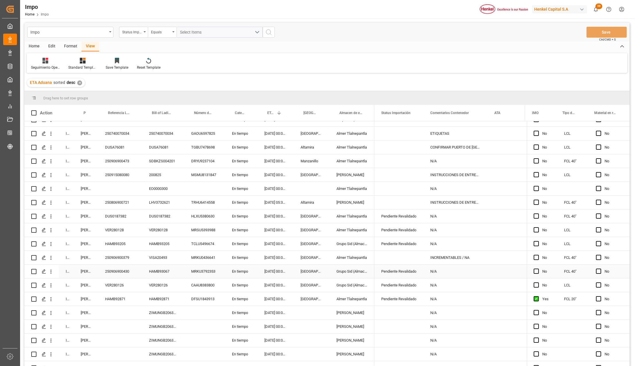
click at [124, 245] on div "HAMB93205" at bounding box center [120, 243] width 44 height 13
click at [117, 243] on div "HAMB93205" at bounding box center [120, 243] width 44 height 13
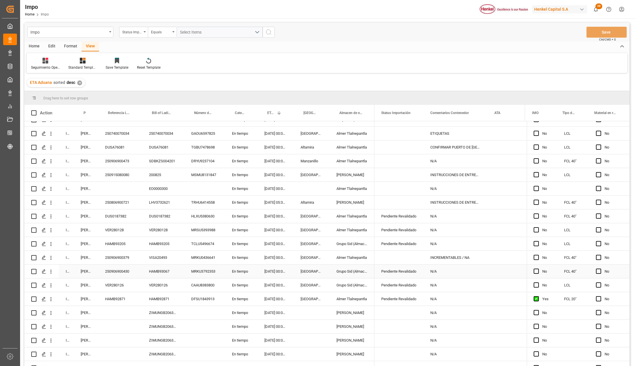
click at [117, 243] on div "HAMB93205" at bounding box center [120, 243] width 44 height 13
click at [118, 244] on div "HAMB93205" at bounding box center [120, 243] width 44 height 13
click at [119, 247] on div "HAMB93205" at bounding box center [120, 243] width 44 height 13
click at [115, 245] on div "HAMB93205" at bounding box center [120, 243] width 44 height 13
click at [119, 243] on div "HAMB93205" at bounding box center [120, 243] width 44 height 13
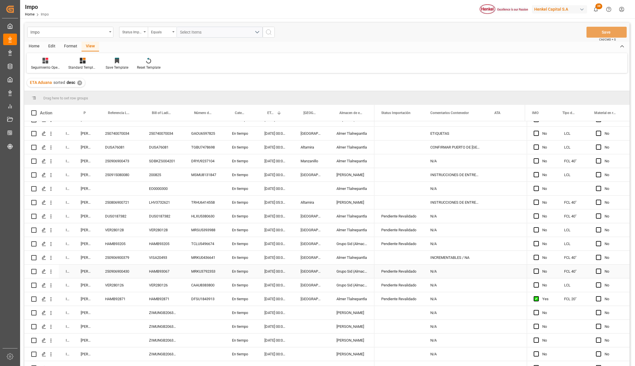
click at [119, 243] on div "HAMB93205" at bounding box center [120, 243] width 44 height 13
click at [120, 245] on div "HAMB93205" at bounding box center [120, 243] width 44 height 13
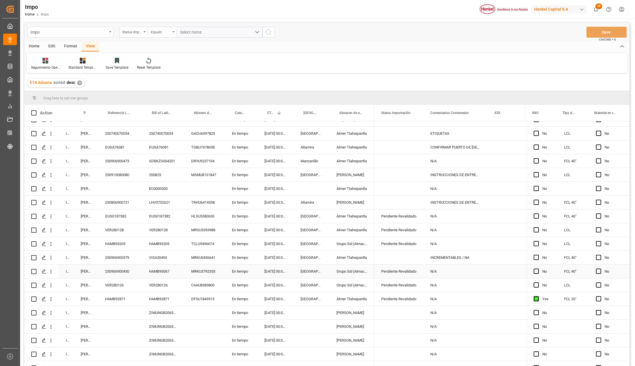
click at [120, 245] on div "HAMB93205" at bounding box center [120, 243] width 44 height 13
click at [121, 246] on div "HAMB93205" at bounding box center [120, 243] width 44 height 13
click at [215, 251] on div "MRKU0436641" at bounding box center [204, 257] width 41 height 13
click at [122, 241] on div "HAMB93205" at bounding box center [120, 243] width 44 height 13
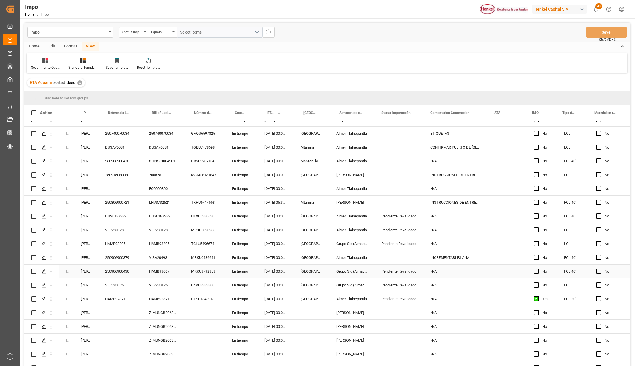
click at [122, 241] on div "HAMB93205" at bounding box center [120, 243] width 44 height 13
click at [115, 242] on div "HAMB93205" at bounding box center [120, 243] width 44 height 13
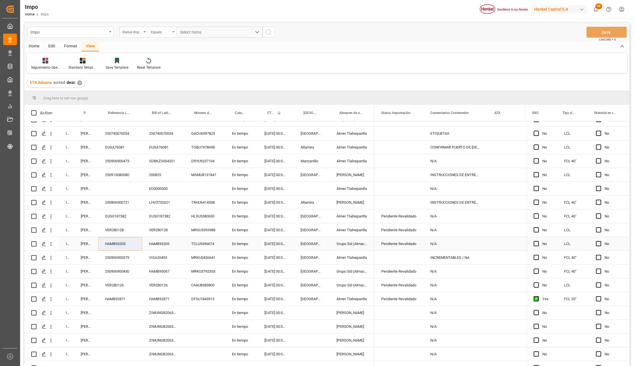
click at [123, 244] on div "HAMB93205" at bounding box center [120, 243] width 44 height 13
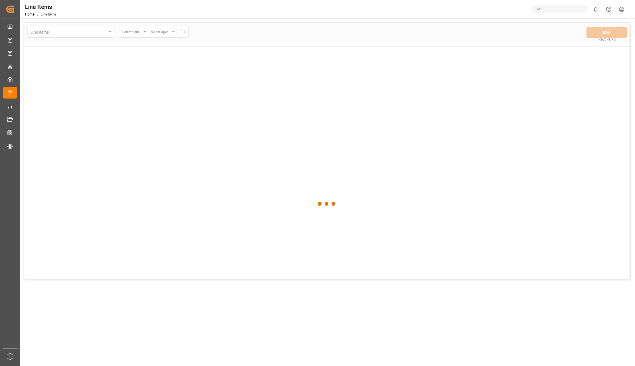
click at [156, 104] on div at bounding box center [326, 204] width 605 height 362
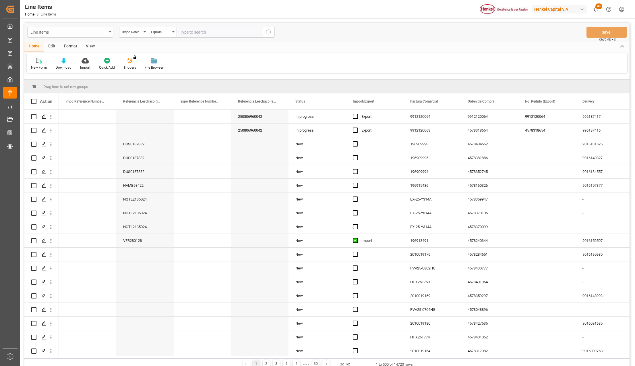
click at [103, 31] on div "Line Items" at bounding box center [68, 31] width 77 height 7
drag, startPoint x: 40, startPoint y: 69, endPoint x: 1, endPoint y: 88, distance: 43.5
click at [40, 69] on div "Impo" at bounding box center [71, 71] width 86 height 12
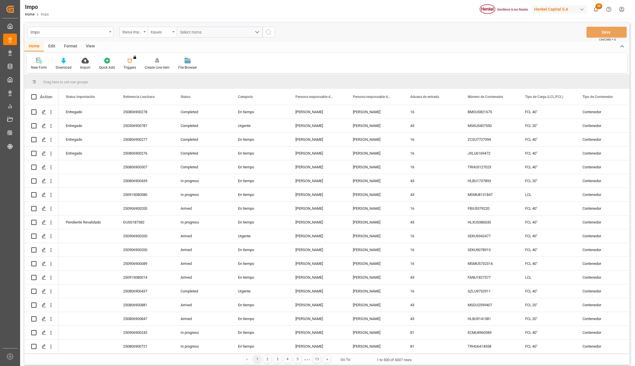
click at [89, 45] on div "View" at bounding box center [91, 47] width 18 height 10
click at [68, 64] on div "Standard Templates" at bounding box center [65, 63] width 37 height 13
click at [68, 79] on div "Seguimiento Operativo" at bounding box center [80, 81] width 50 height 6
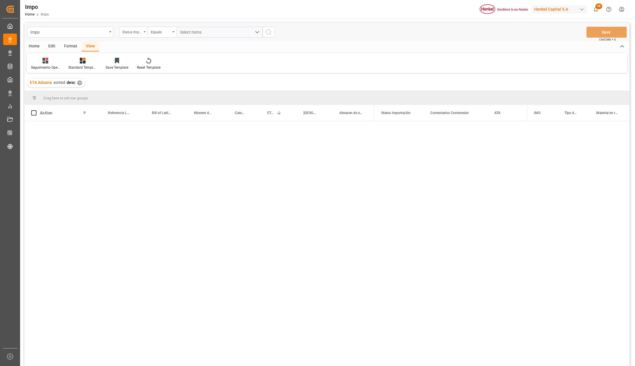
click at [146, 29] on div "Status Importación" at bounding box center [133, 32] width 29 height 11
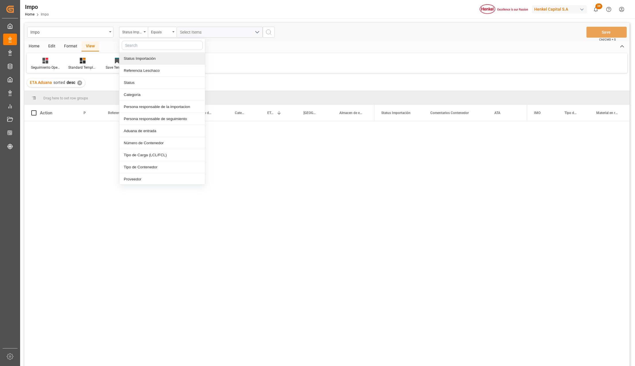
click at [132, 49] on input "text" at bounding box center [162, 45] width 81 height 9
type input "idh"
click at [136, 59] on div "IDH drv" at bounding box center [162, 59] width 86 height 12
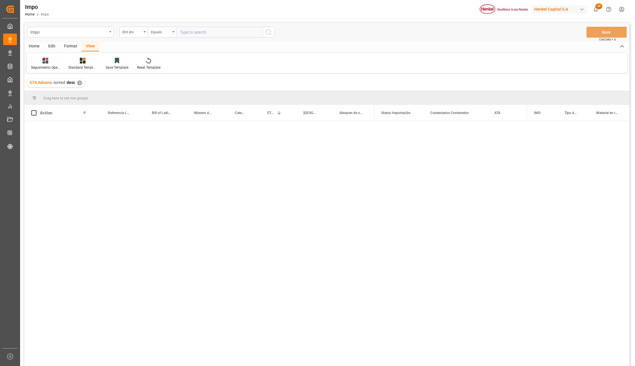
click at [183, 29] on input "text" at bounding box center [220, 32] width 86 height 11
type input "2812605"
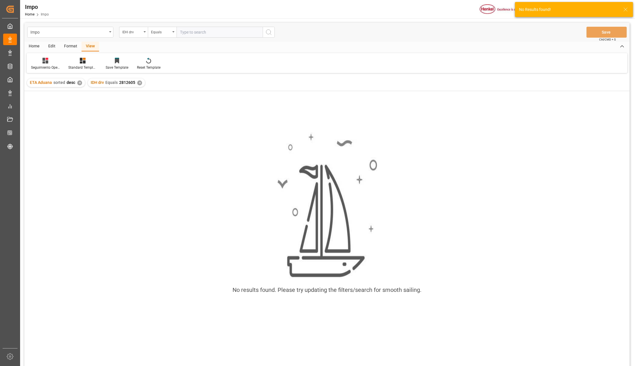
drag, startPoint x: 193, startPoint y: 34, endPoint x: 189, endPoint y: 38, distance: 6.3
click at [189, 38] on div "Impo IDH drv Equals Save Ctrl/CMD + S" at bounding box center [326, 32] width 605 height 19
type input "2812605"
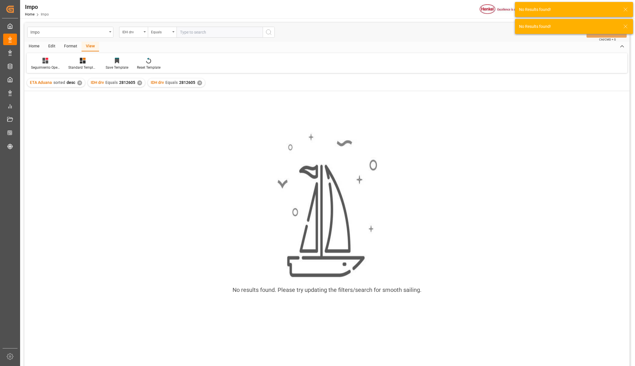
click at [138, 82] on div "✕" at bounding box center [139, 82] width 5 height 5
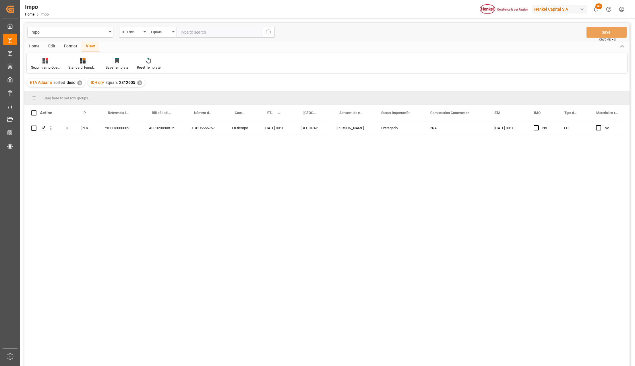
click at [255, 203] on div "Completed Guillermina Simon 231115080009 ALRB230908122537 TGBU6655757 En tiempo…" at bounding box center [326, 244] width 605 height 246
click at [124, 127] on div "231115080009" at bounding box center [120, 127] width 44 height 13
click at [148, 224] on div "Completed Guillermina Simon 231115080009 ALRB230908122537 TGBU6655757 En tiempo…" at bounding box center [326, 244] width 605 height 246
